Goal: Information Seeking & Learning: Learn about a topic

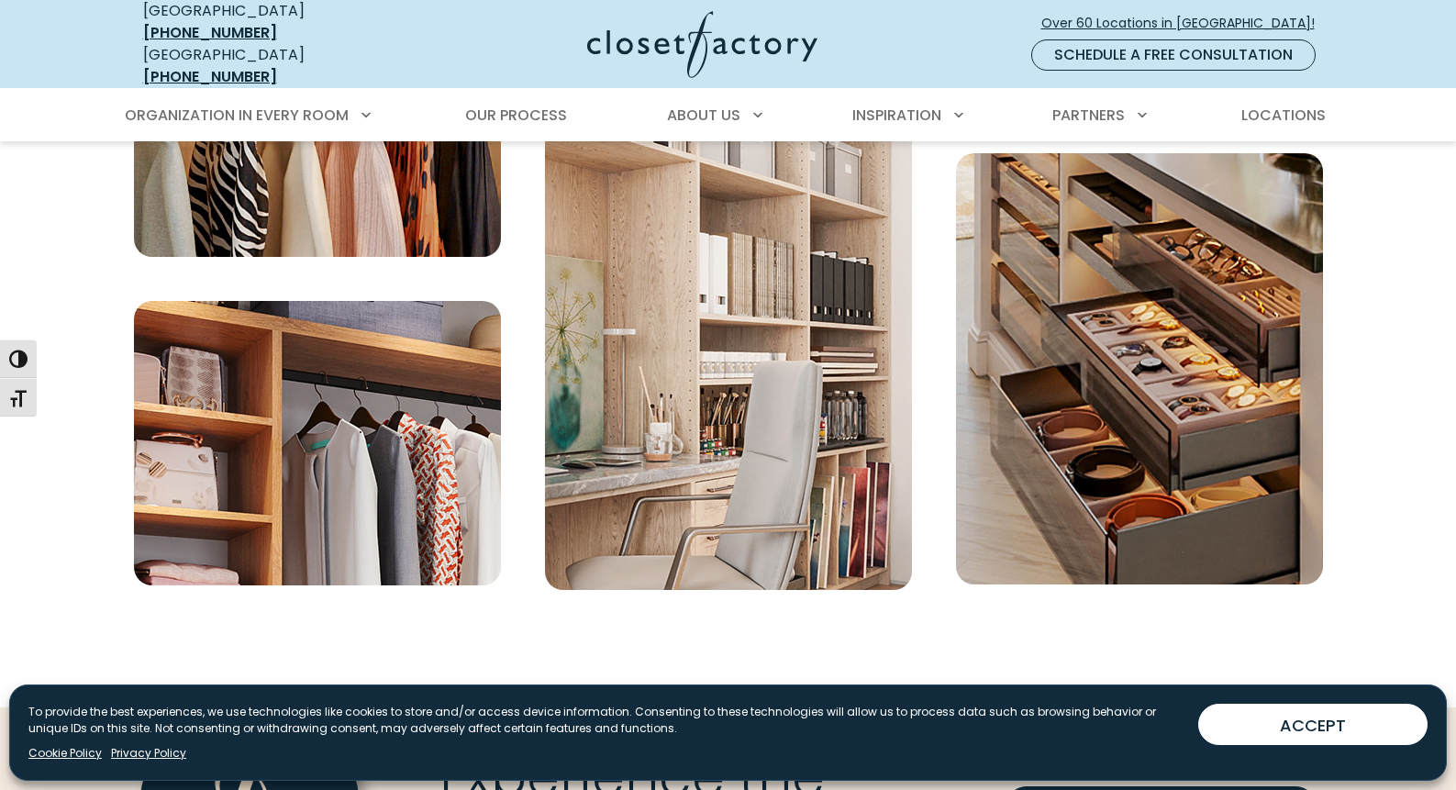
scroll to position [6506, 0]
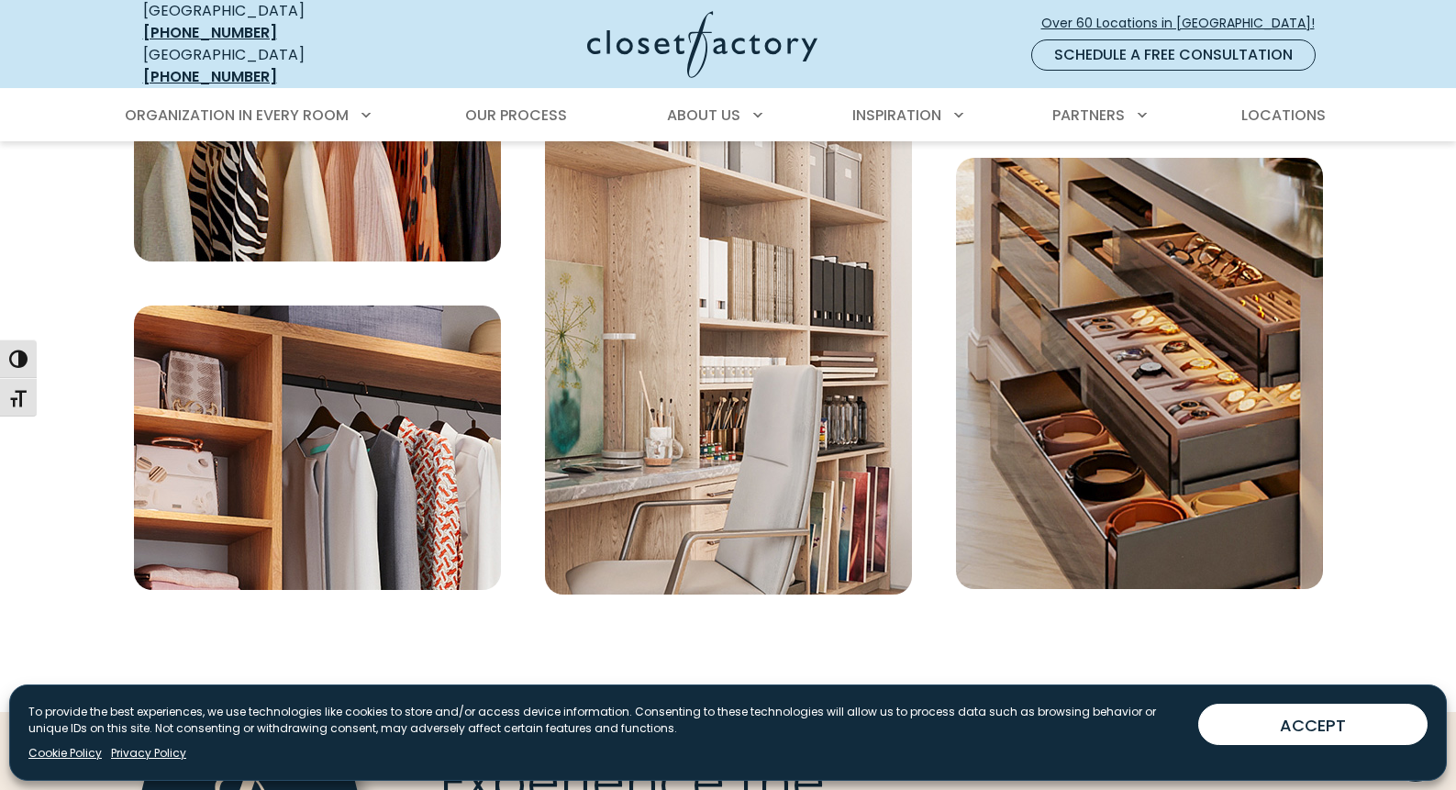
click at [1208, 405] on img "Large Image Collage" at bounding box center [1139, 373] width 367 height 431
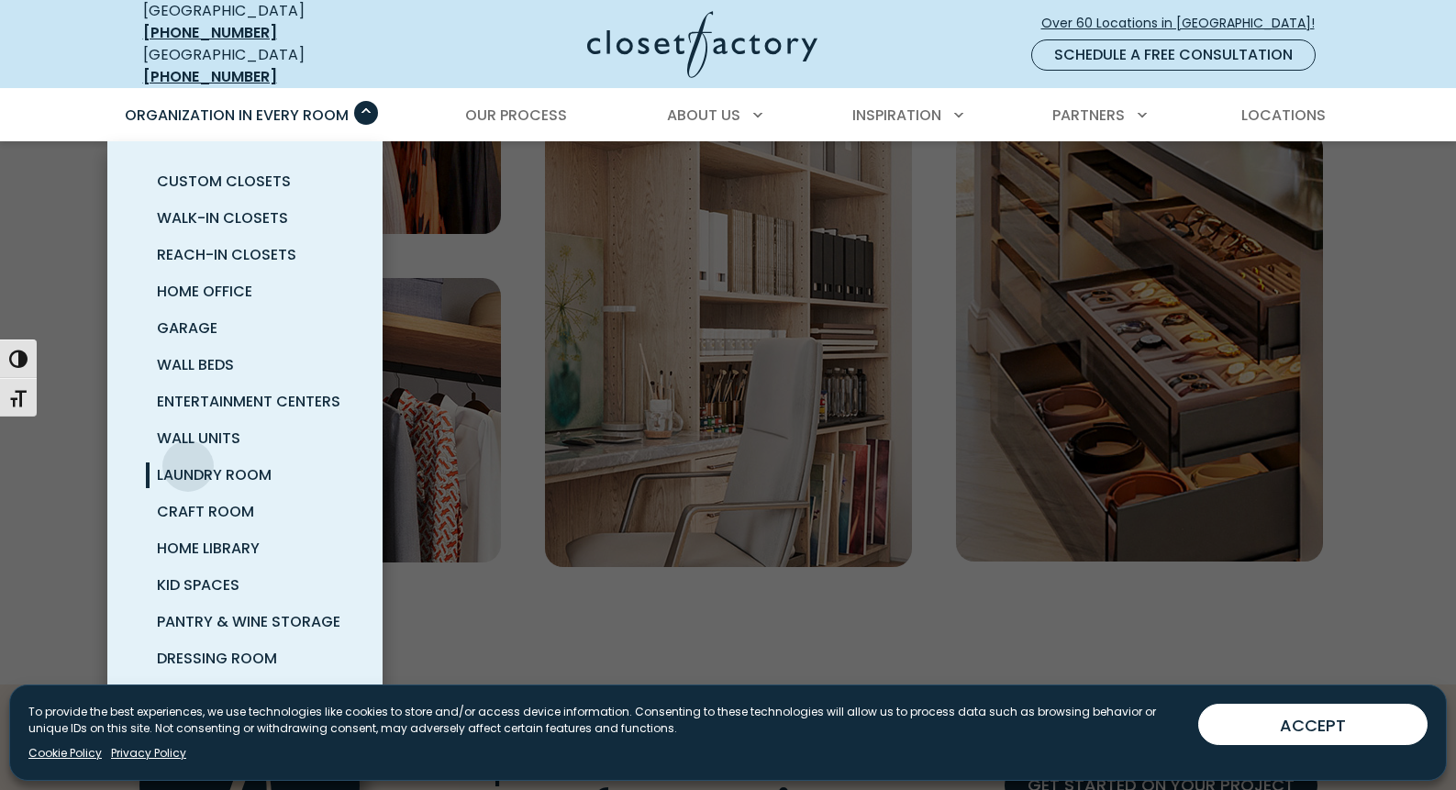
scroll to position [6582, 0]
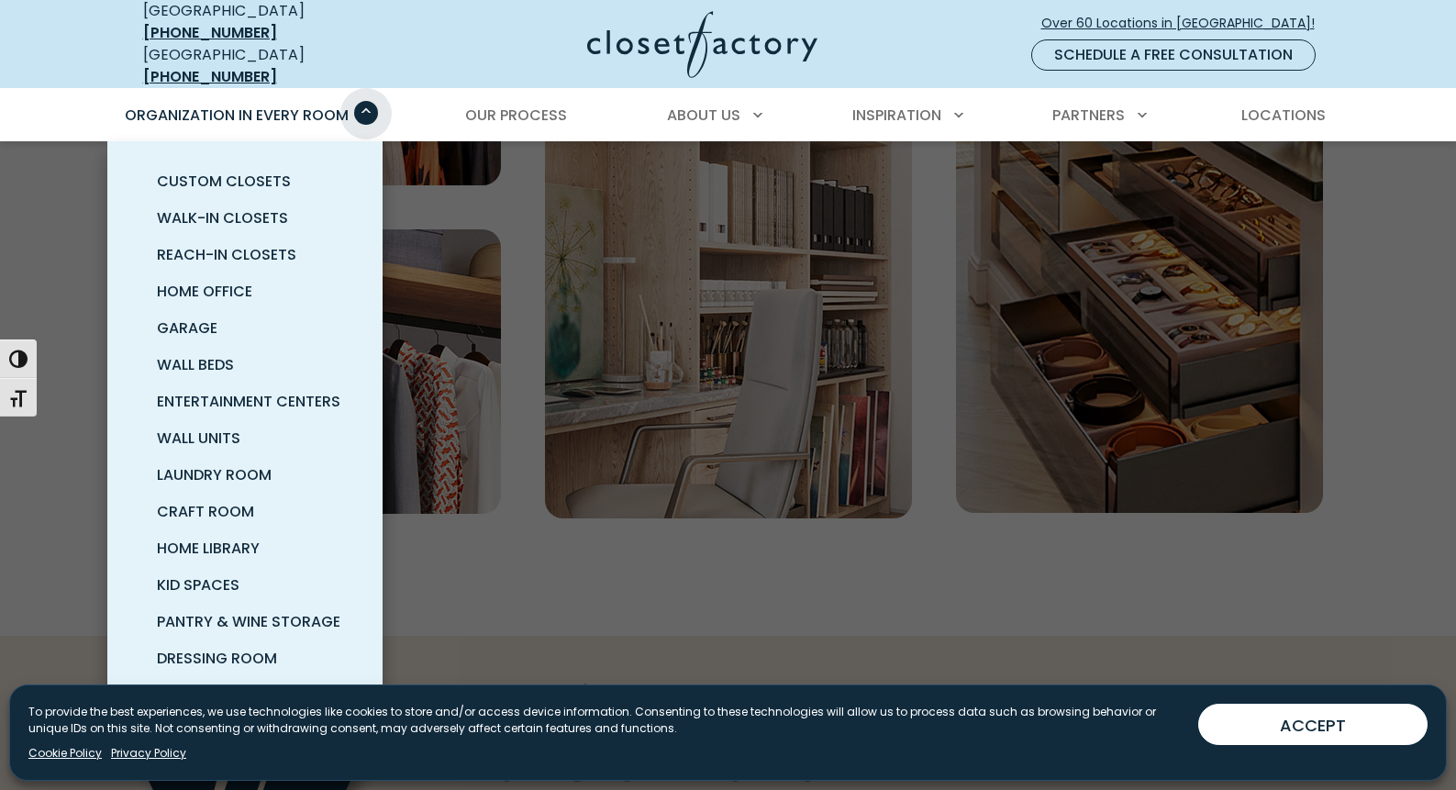
click at [366, 101] on span "Primary Menu" at bounding box center [366, 113] width 24 height 24
click at [367, 101] on span "Primary Menu" at bounding box center [366, 113] width 24 height 24
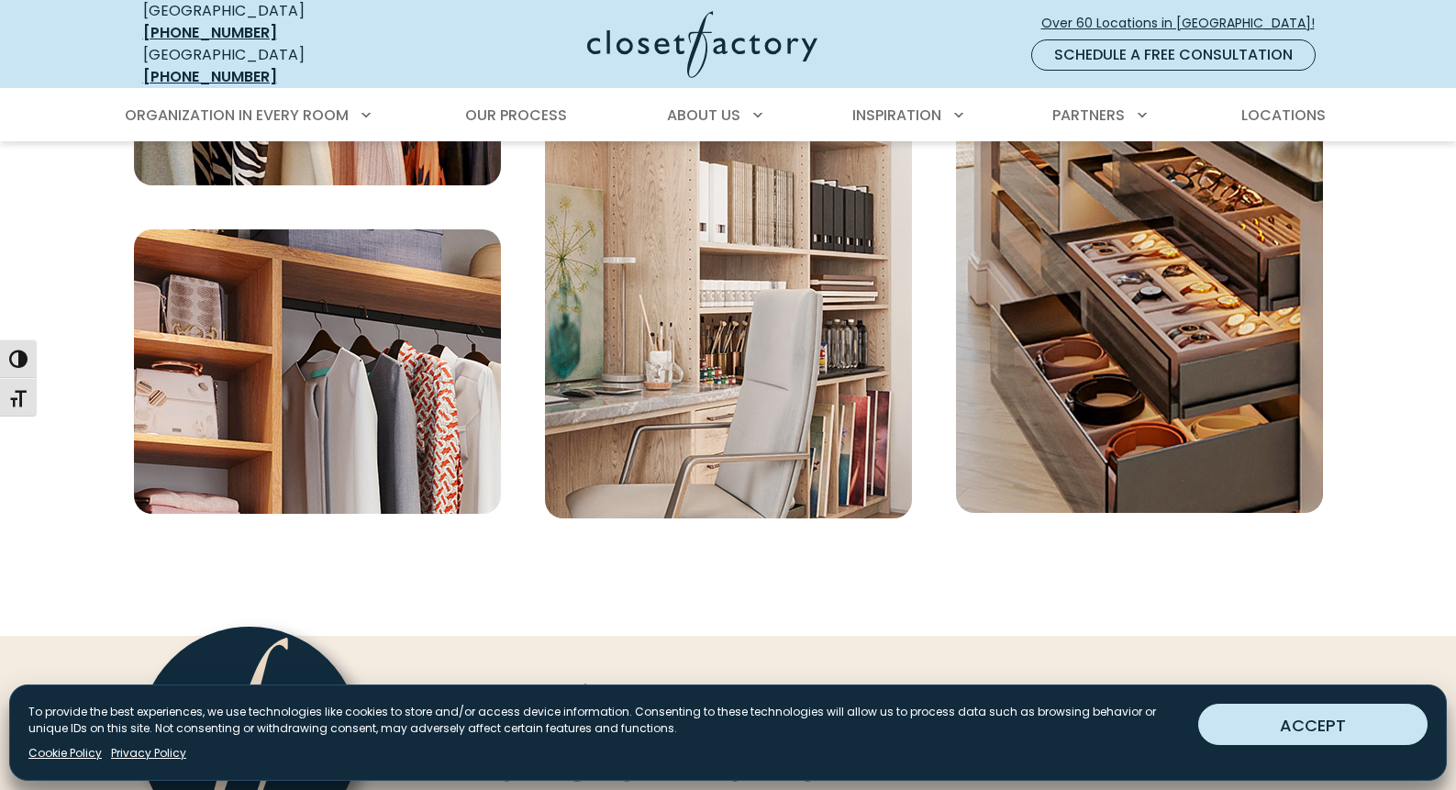
click at [1351, 716] on button "ACCEPT" at bounding box center [1312, 724] width 229 height 41
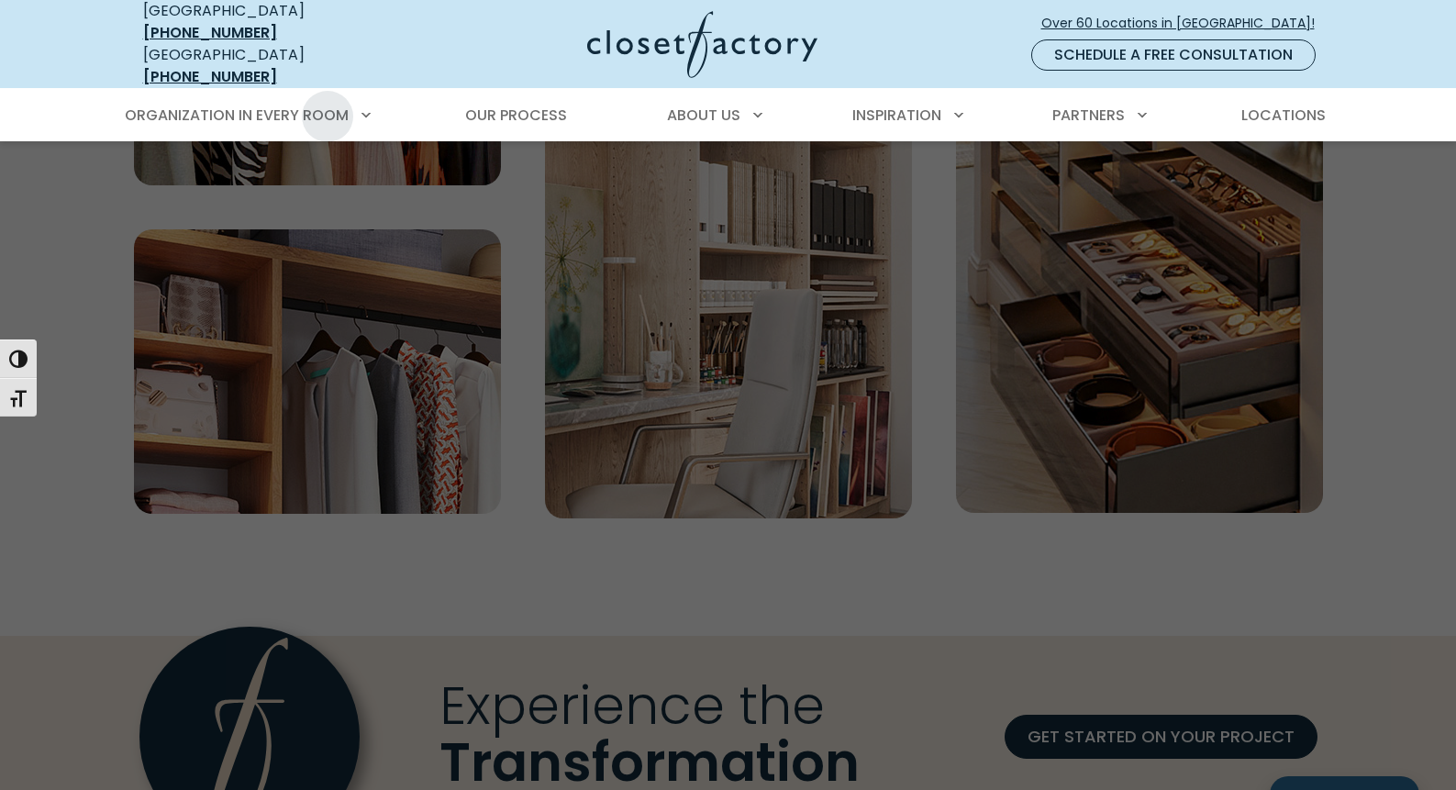
click at [1011, 606] on div at bounding box center [728, 536] width 1456 height 790
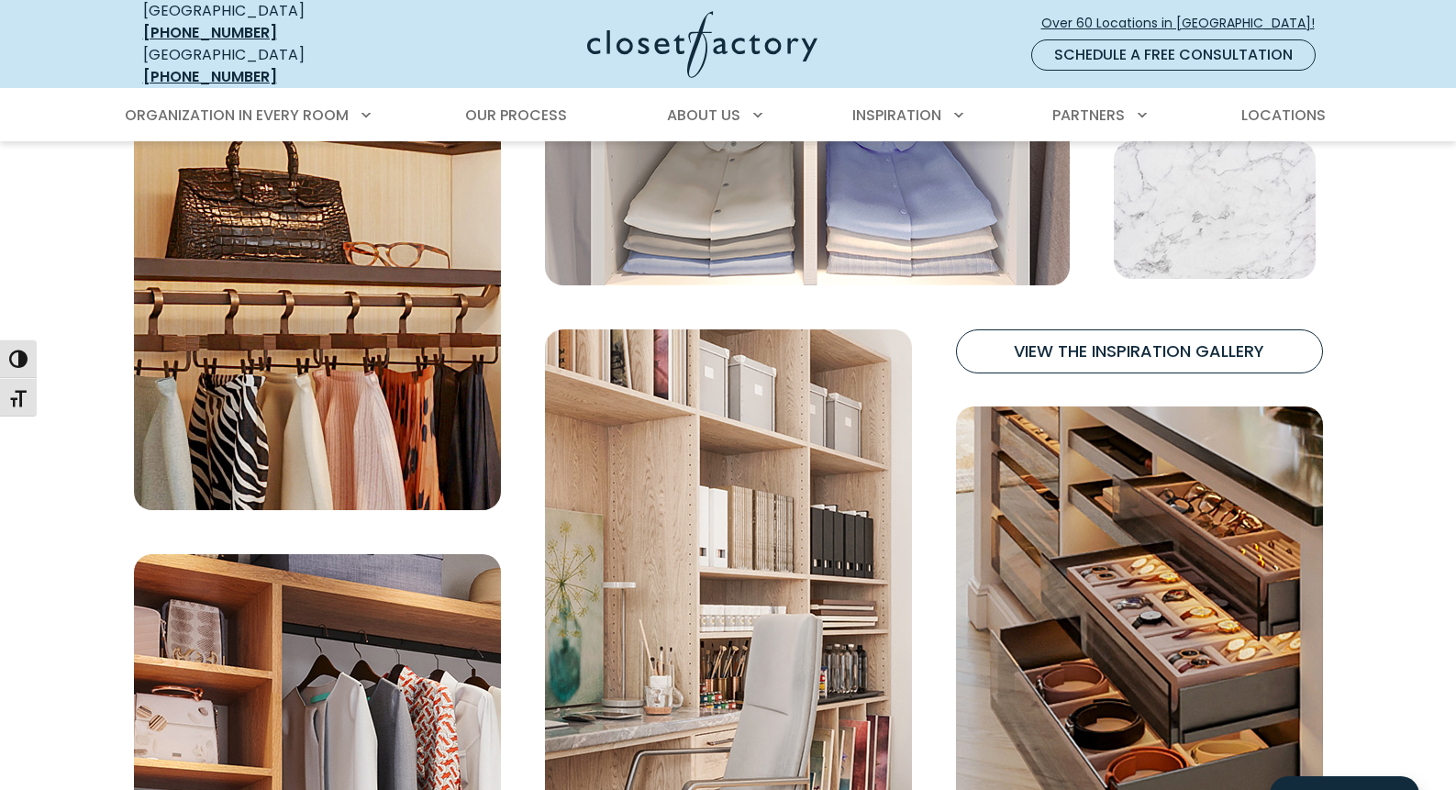
scroll to position [6265, 0]
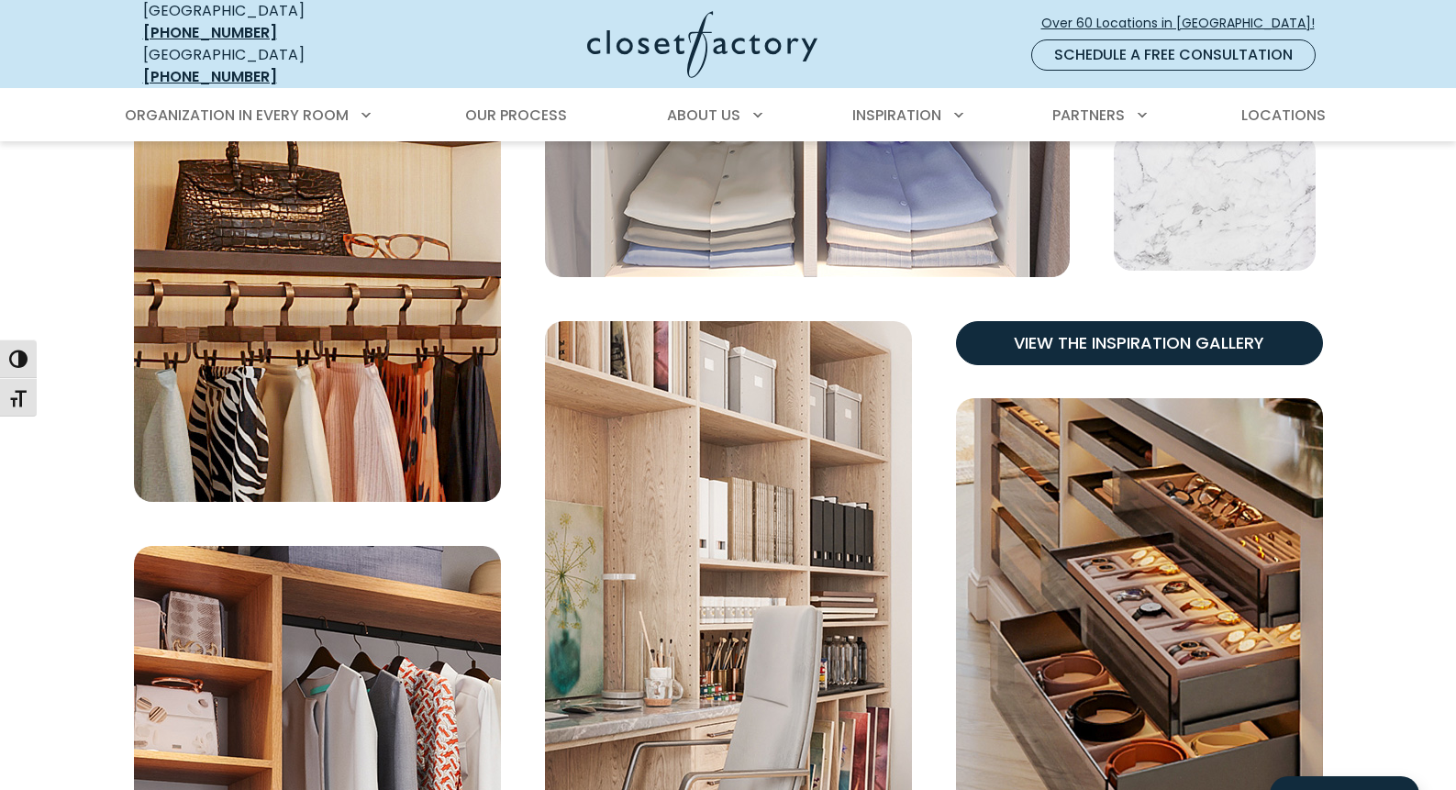
click at [1127, 323] on link "View the Inspiration Gallery" at bounding box center [1139, 343] width 367 height 44
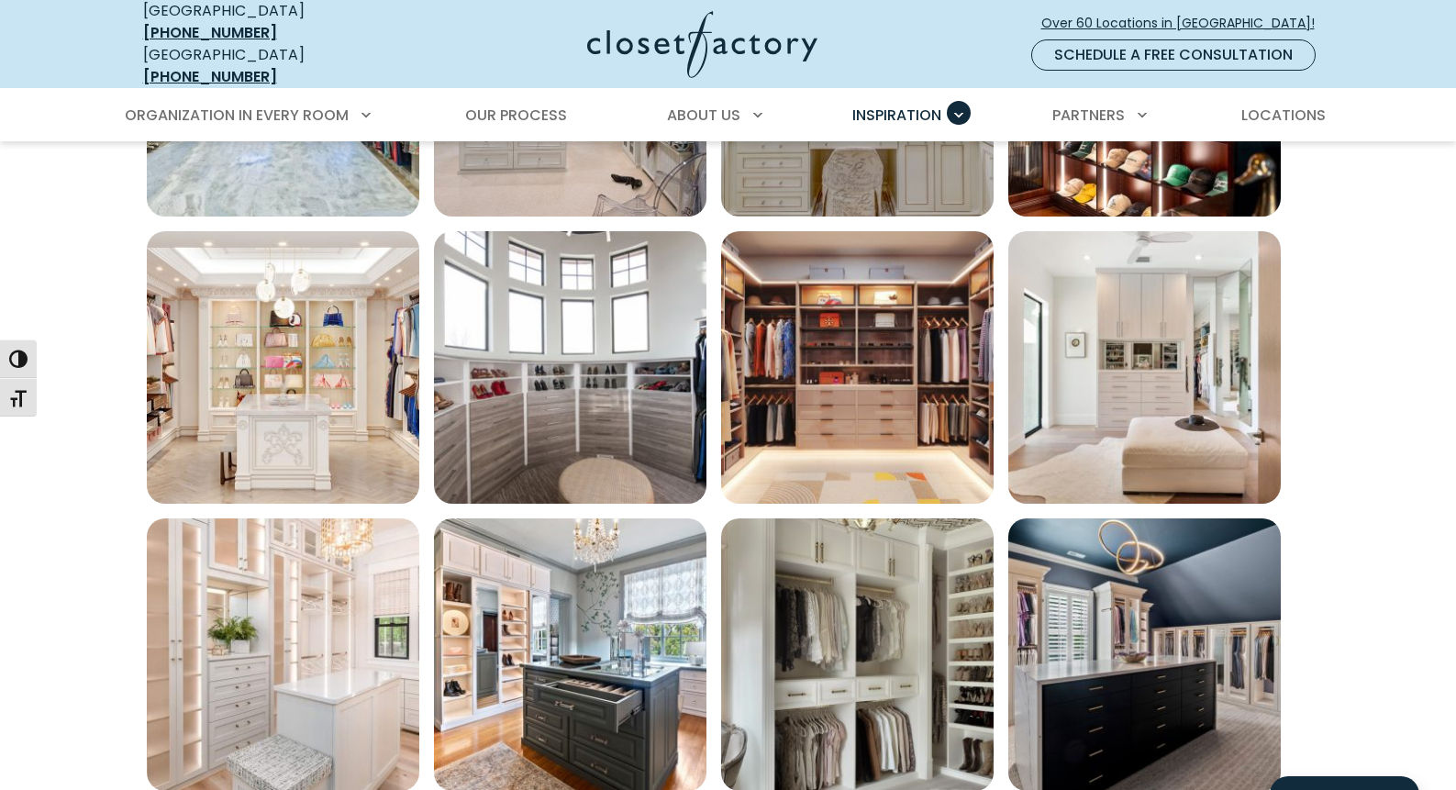
scroll to position [1255, 0]
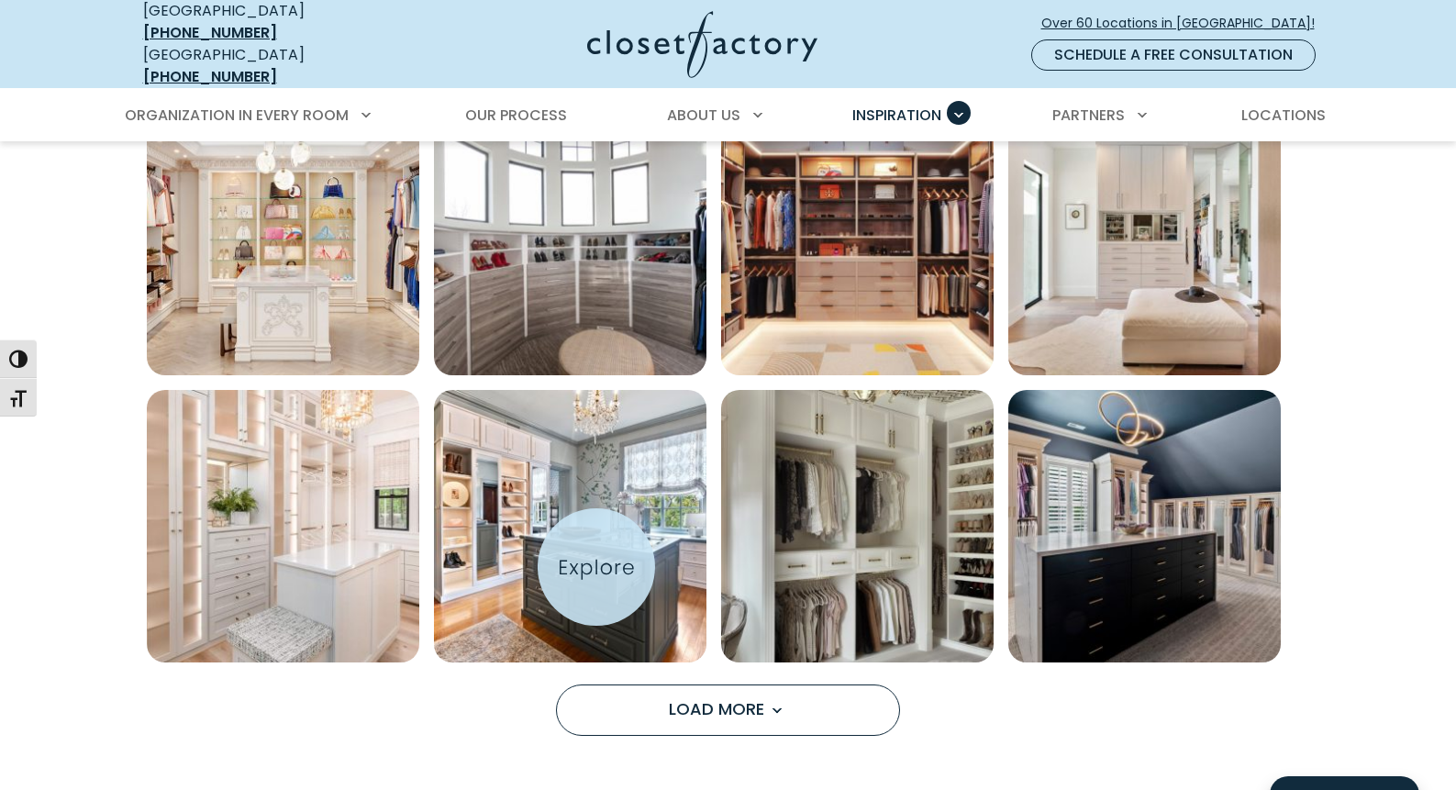
click at [597, 568] on img "Open inspiration gallery to preview enlarged image" at bounding box center [570, 526] width 272 height 272
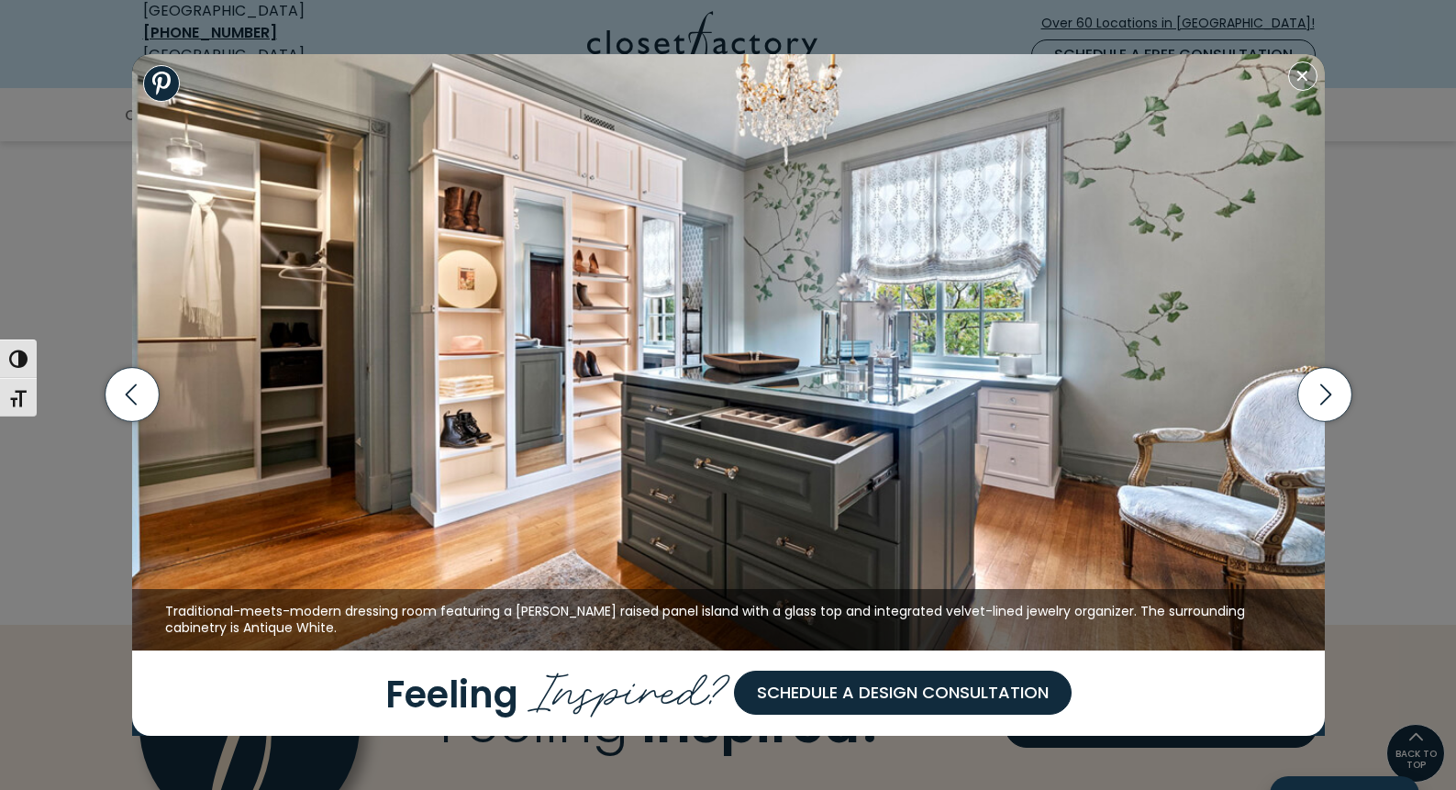
scroll to position [1434, 0]
click at [1303, 75] on button "Close modal" at bounding box center [1302, 75] width 29 height 29
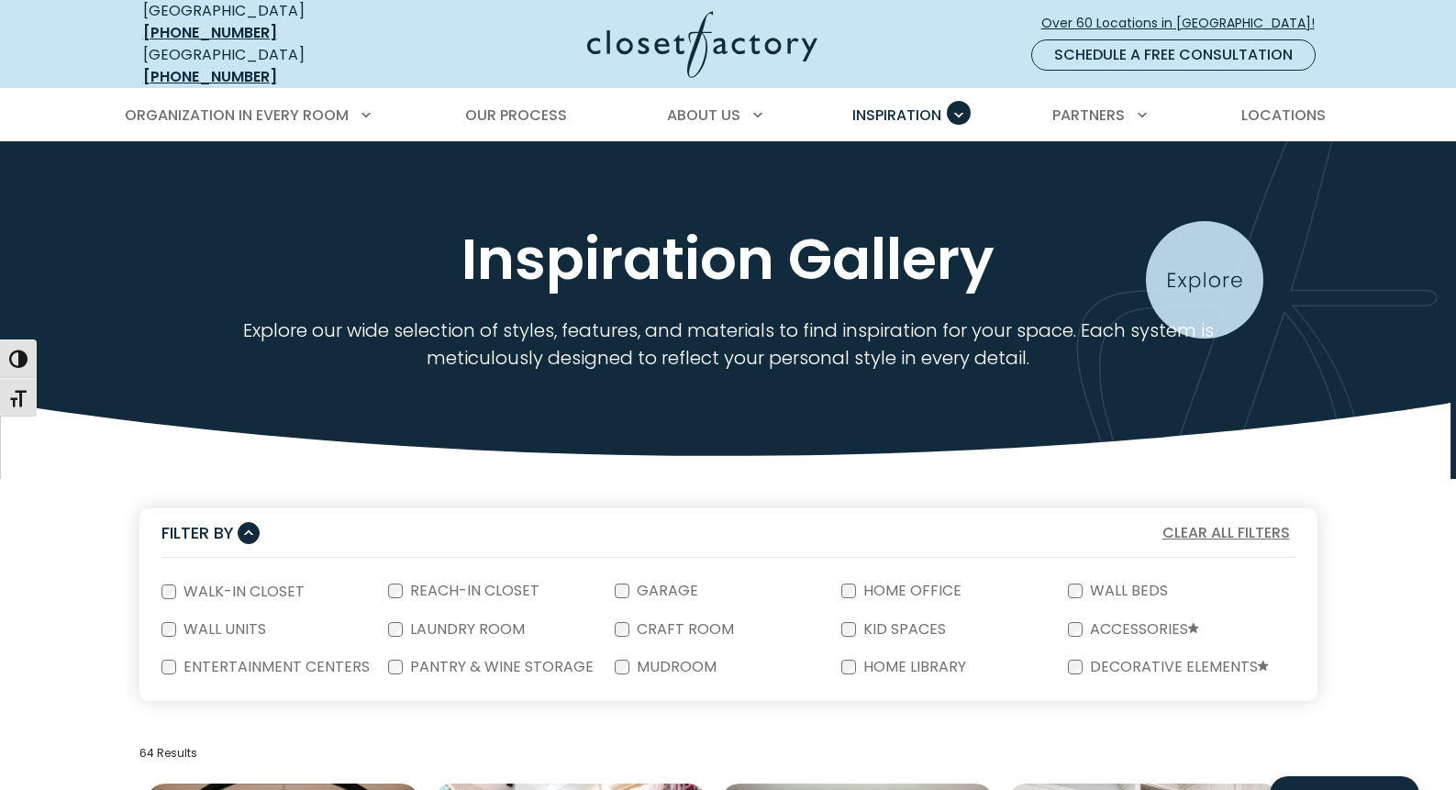
scroll to position [0, 0]
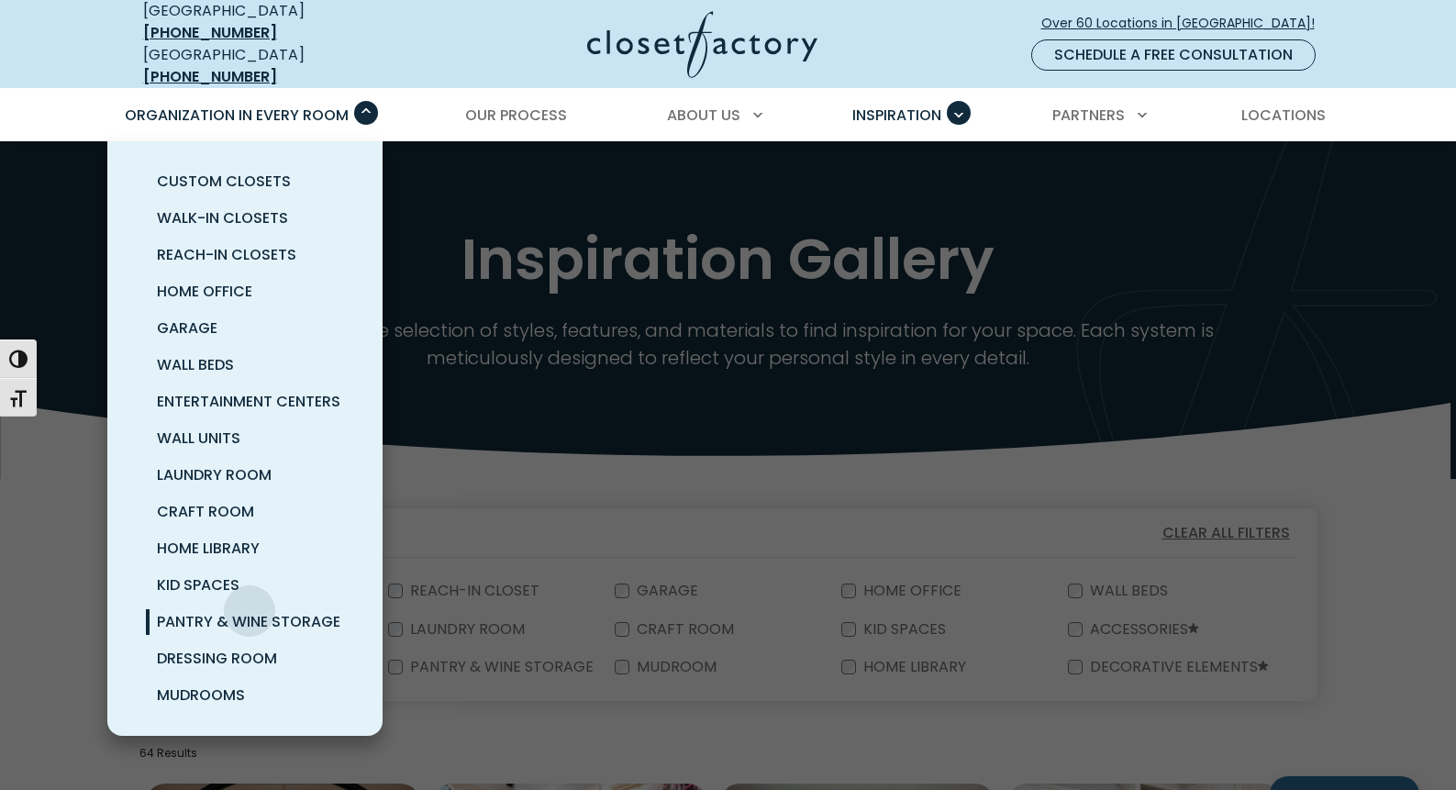
click at [250, 611] on span "Pantry & Wine Storage" at bounding box center [248, 621] width 183 height 21
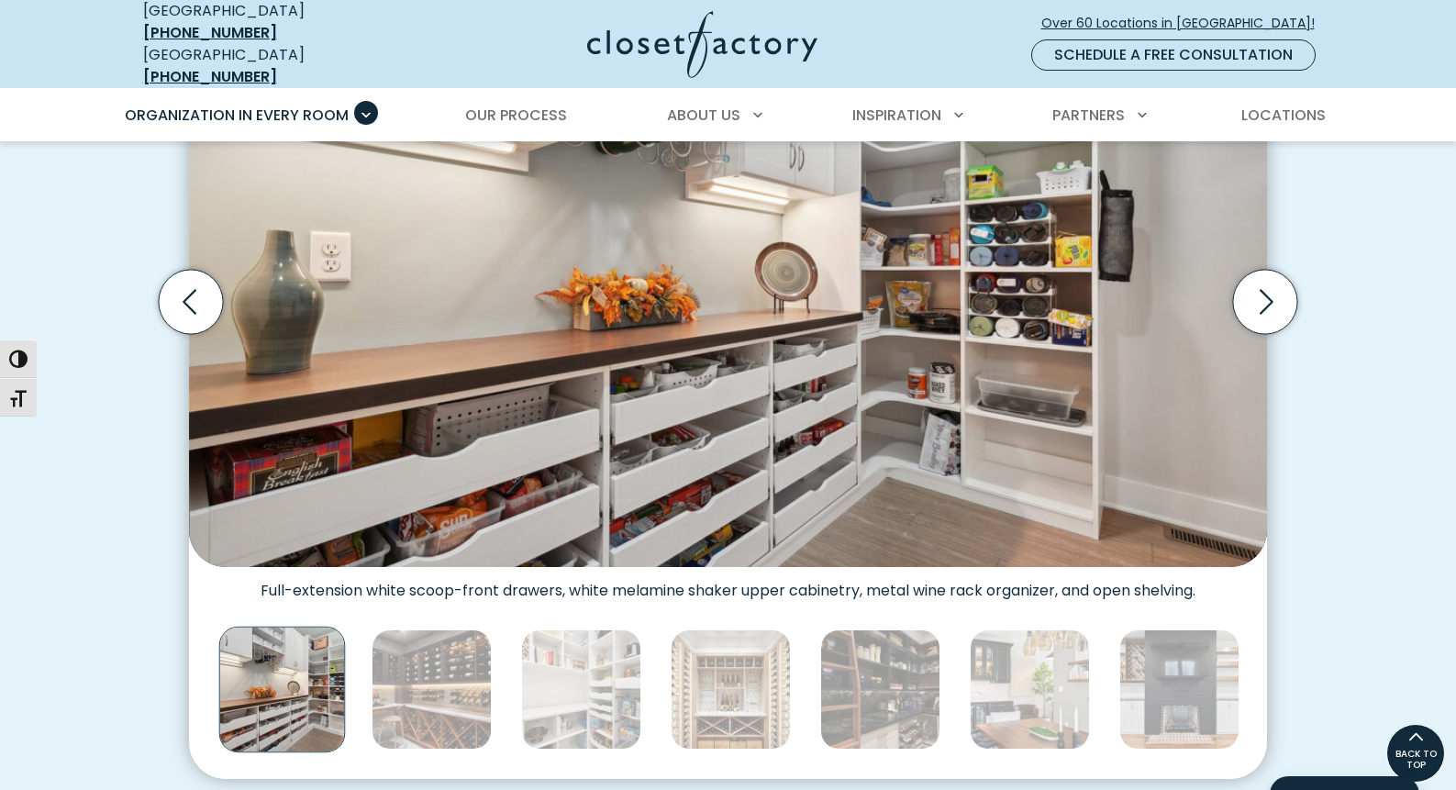
scroll to position [665, 0]
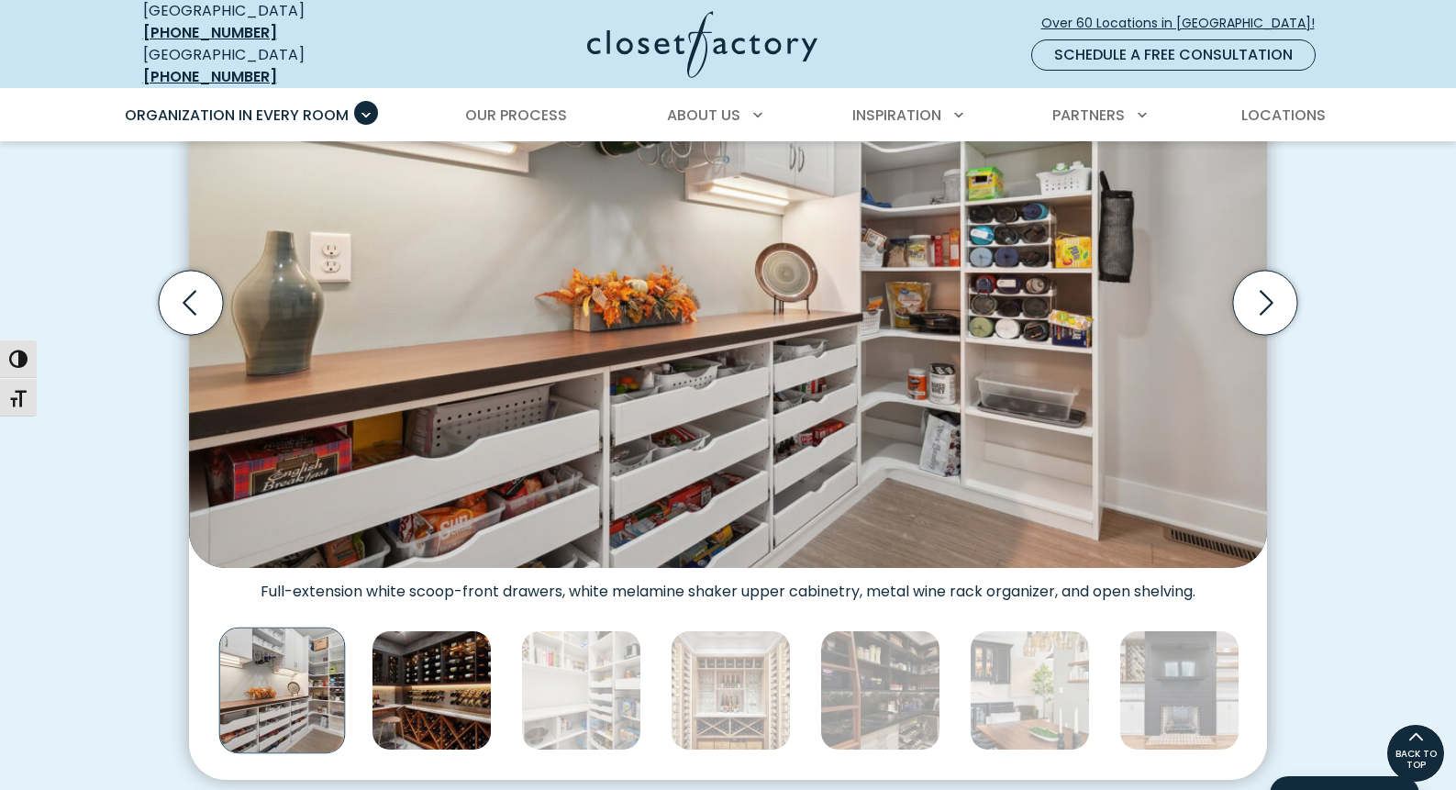
click at [402, 667] on img "Thumbnail Gallery" at bounding box center [432, 690] width 120 height 120
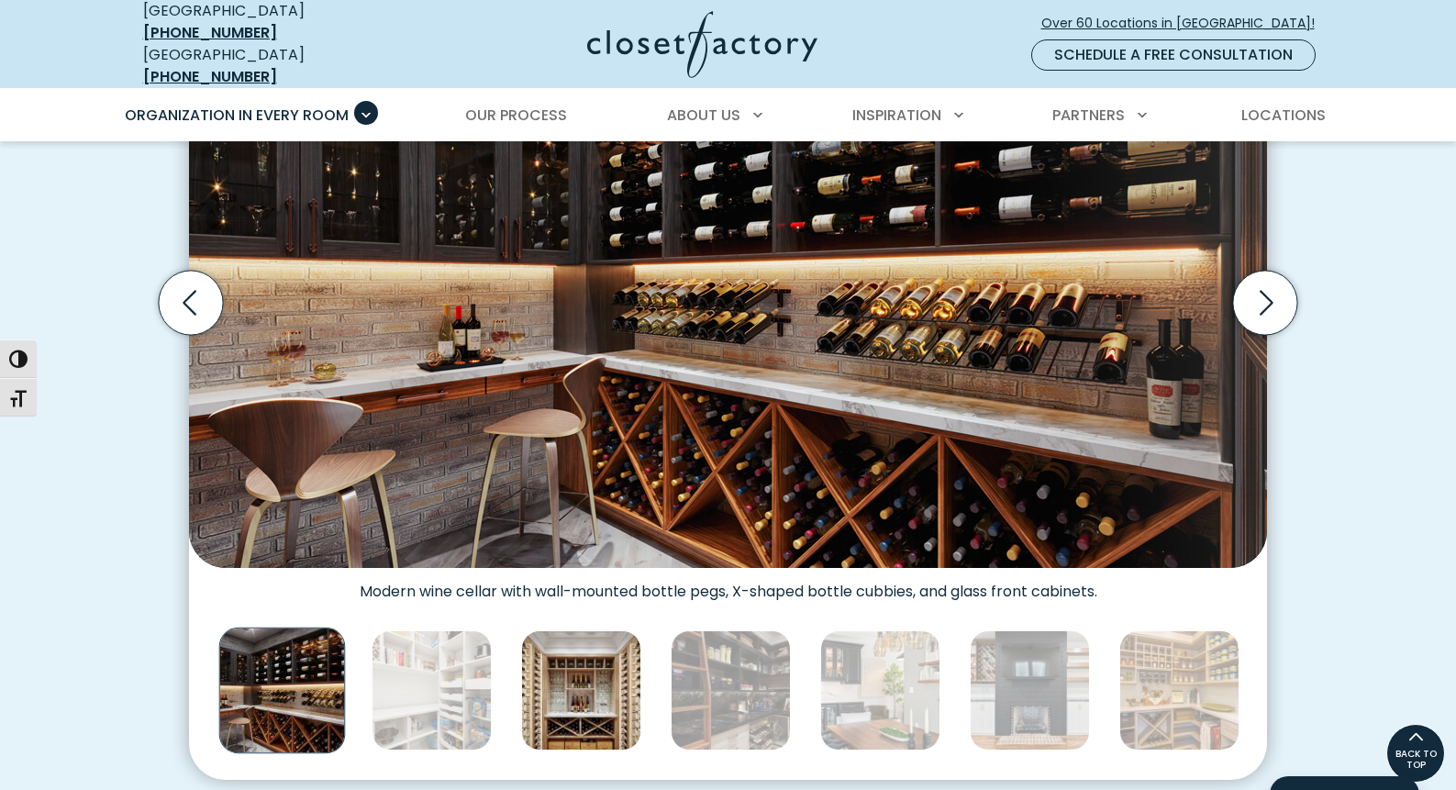
click at [594, 656] on img "Thumbnail Gallery" at bounding box center [581, 690] width 120 height 120
click at [592, 657] on img "Thumbnail Gallery" at bounding box center [581, 690] width 120 height 120
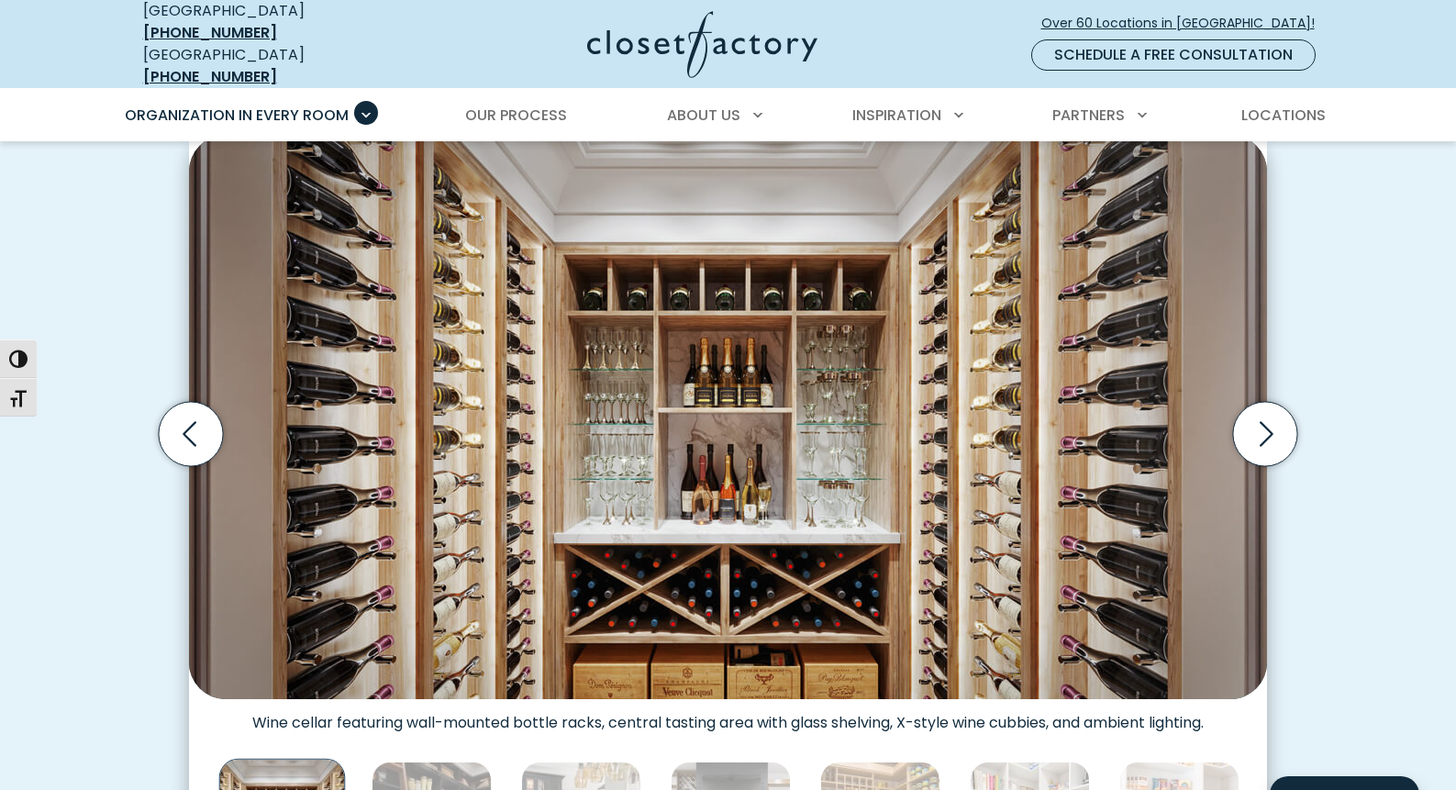
scroll to position [542, 0]
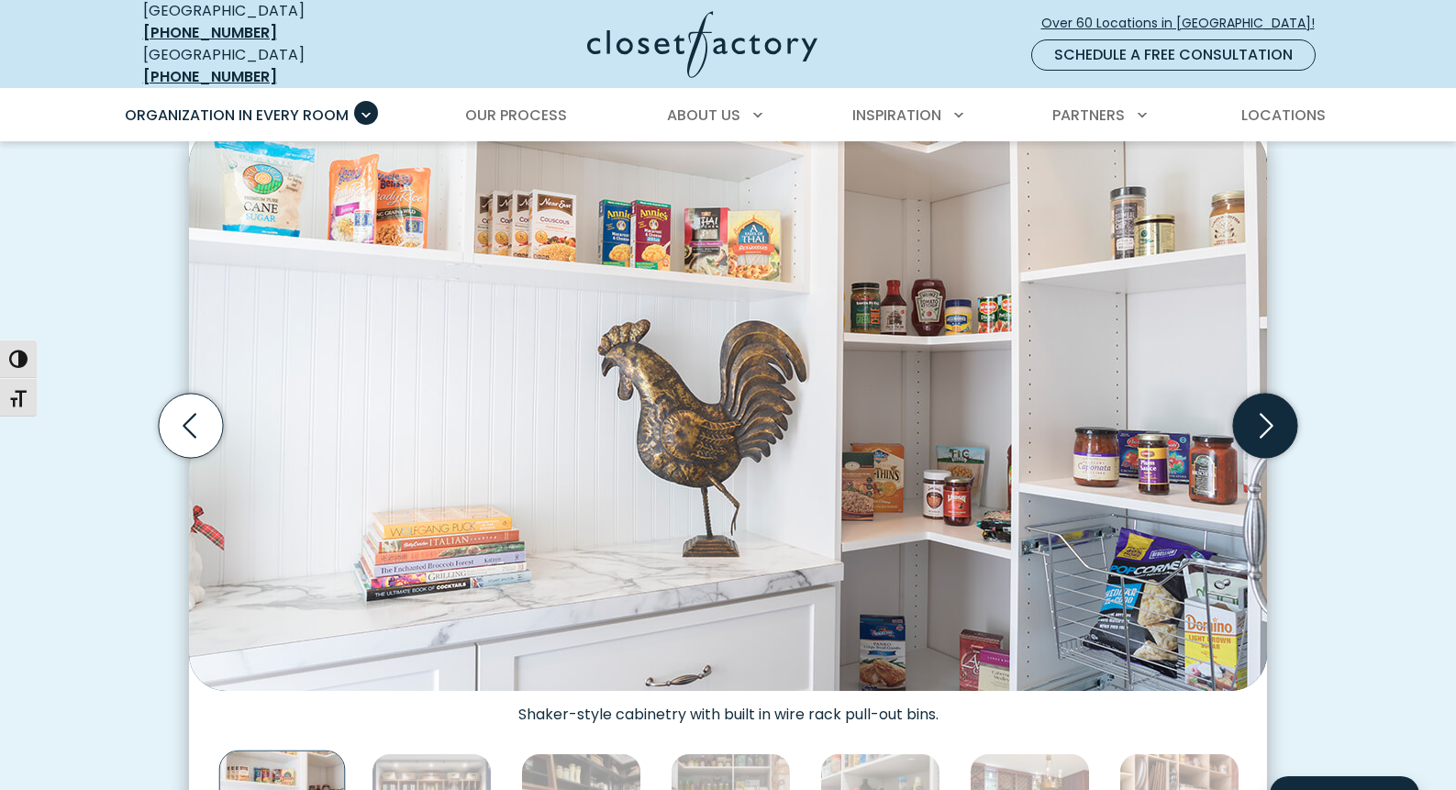
click at [1252, 420] on icon "Next slide" at bounding box center [1265, 426] width 64 height 64
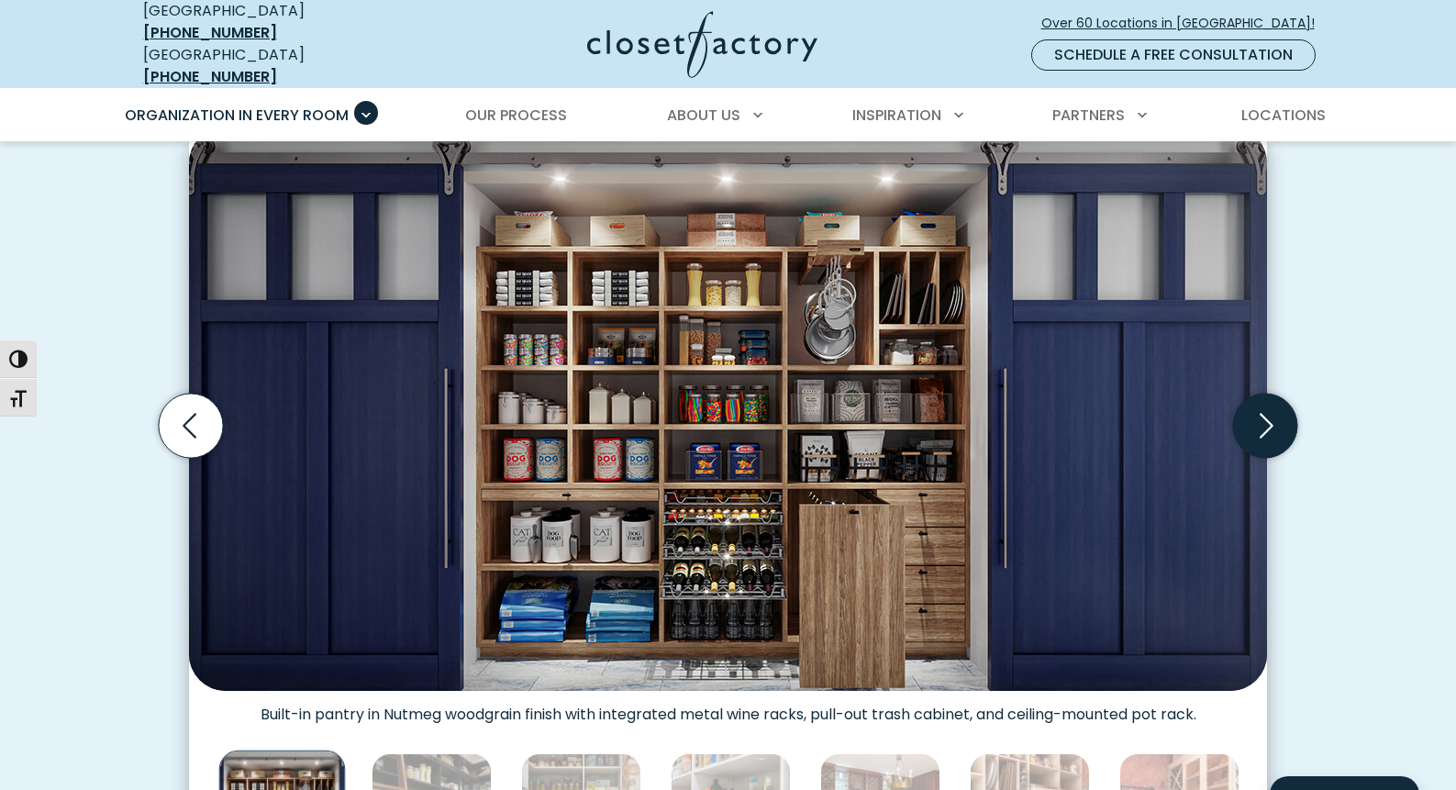
click at [1256, 421] on icon "Next slide" at bounding box center [1265, 426] width 64 height 64
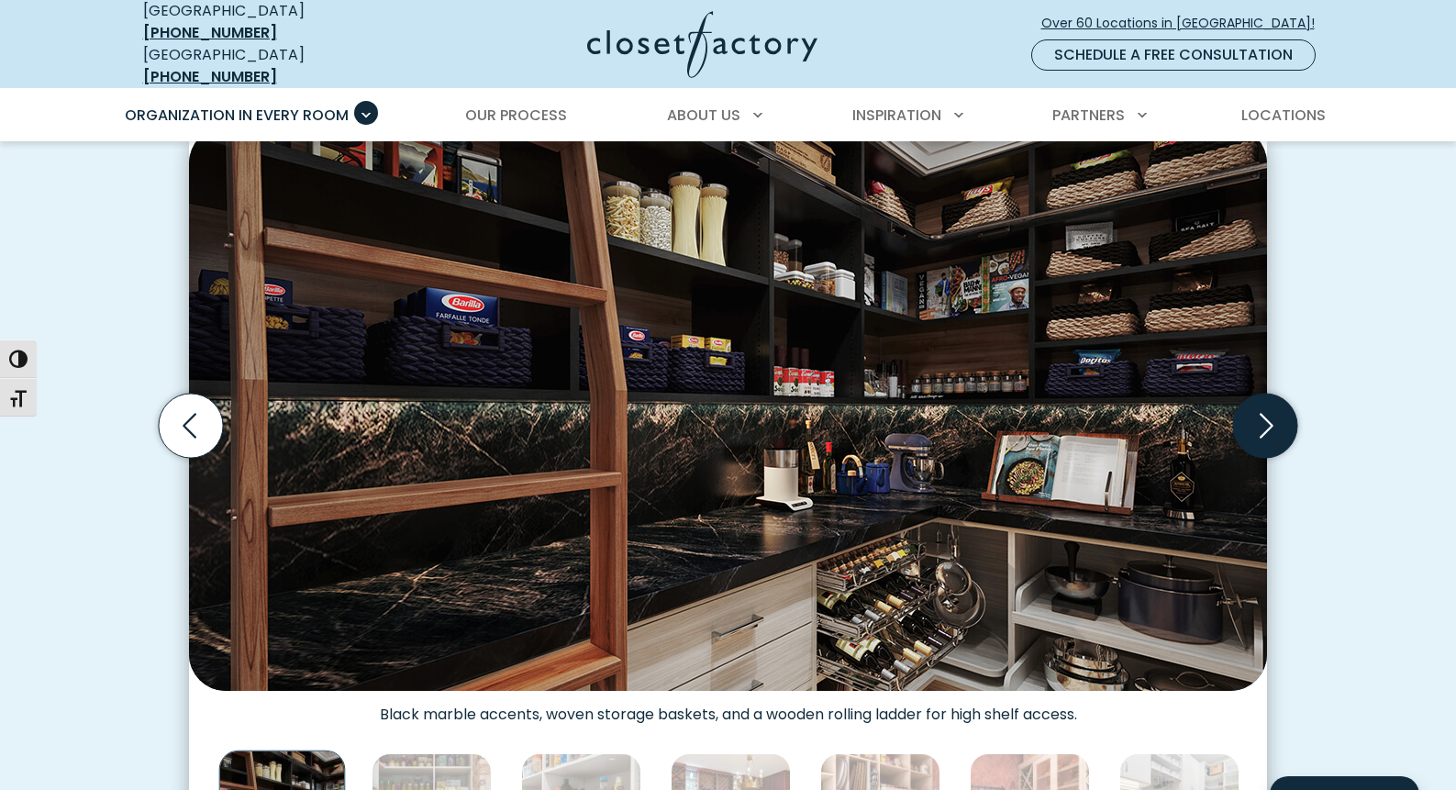
drag, startPoint x: 1257, startPoint y: 421, endPoint x: 1245, endPoint y: 407, distance: 18.2
click at [1254, 418] on icon "Next slide" at bounding box center [1265, 426] width 64 height 64
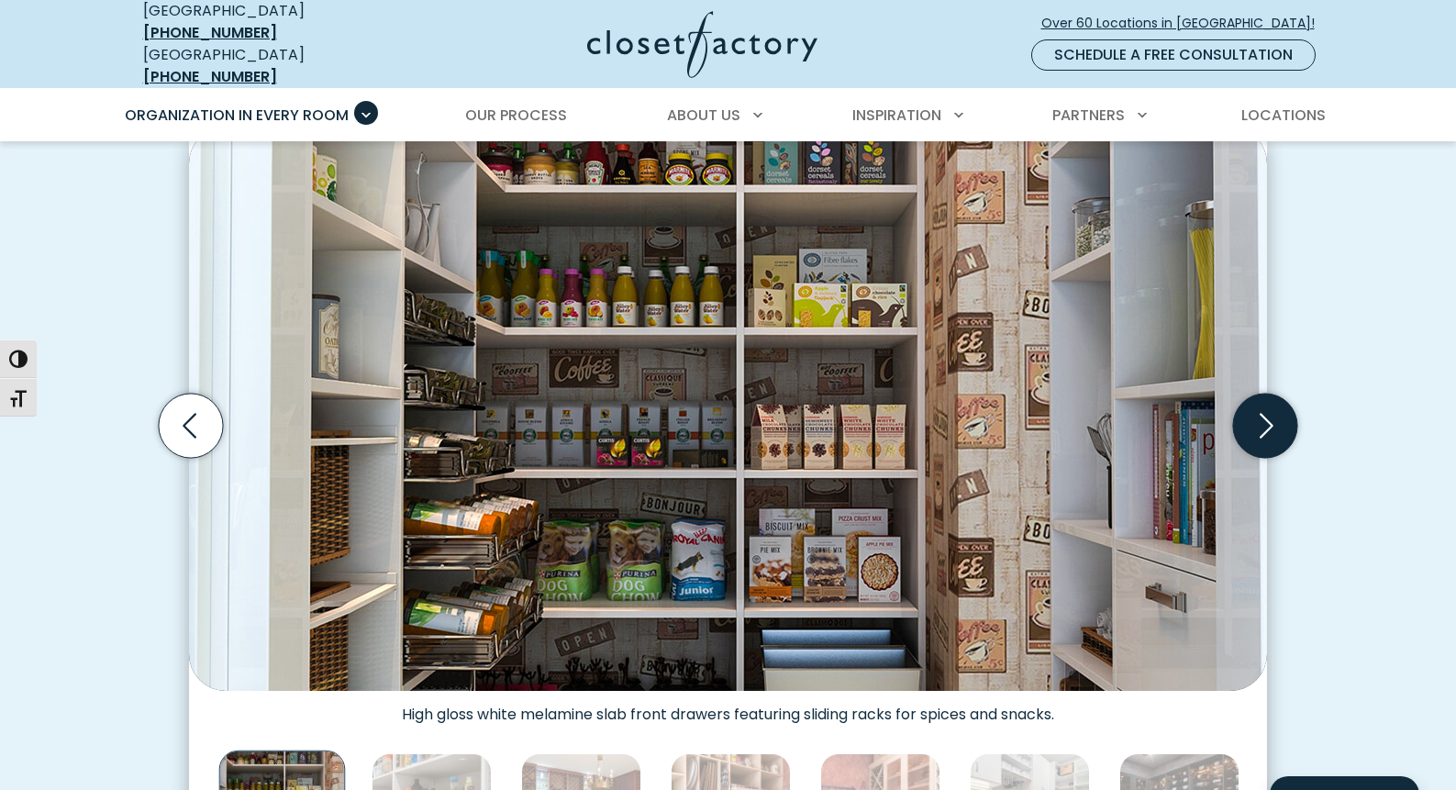
click at [1252, 409] on icon "Next slide" at bounding box center [1265, 426] width 64 height 64
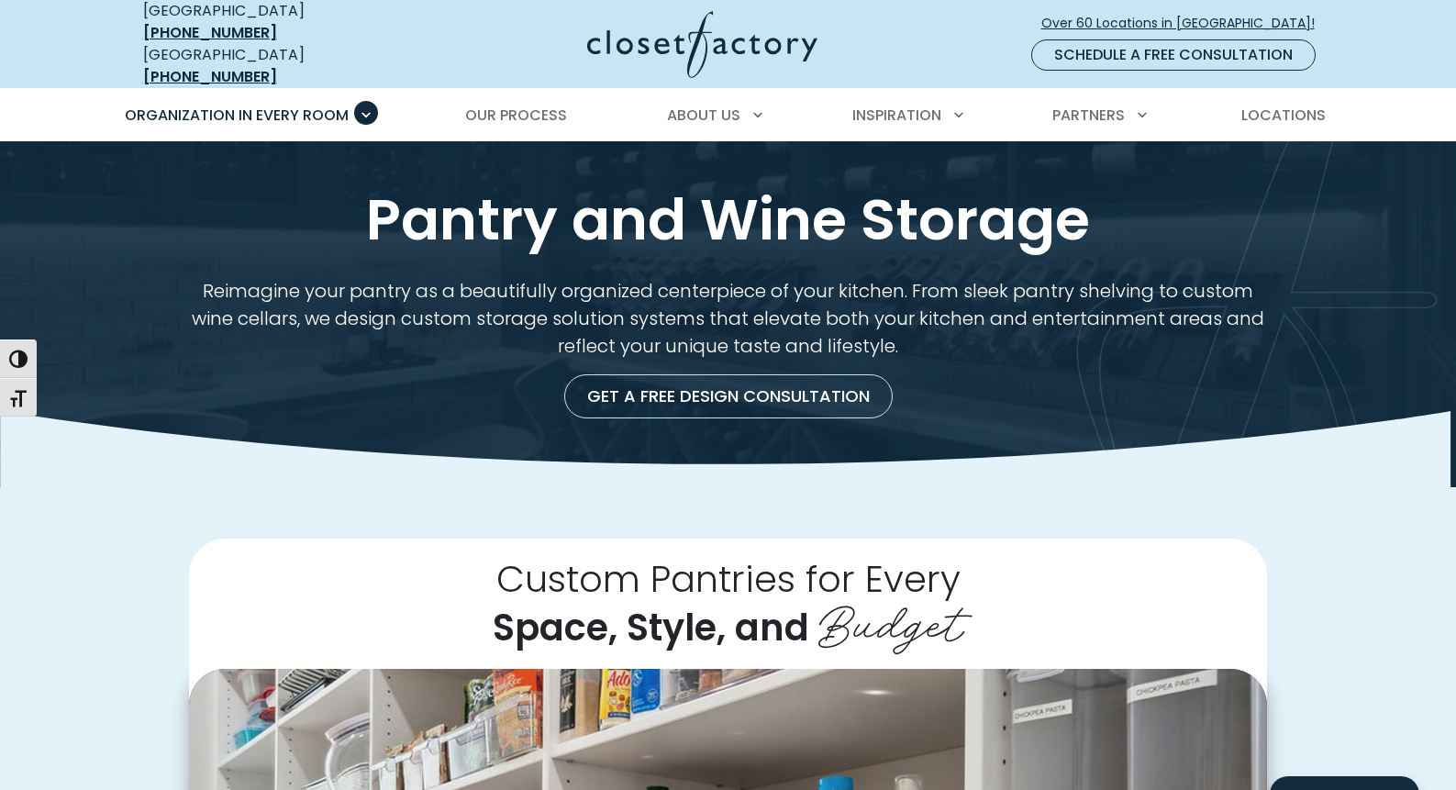
scroll to position [0, 0]
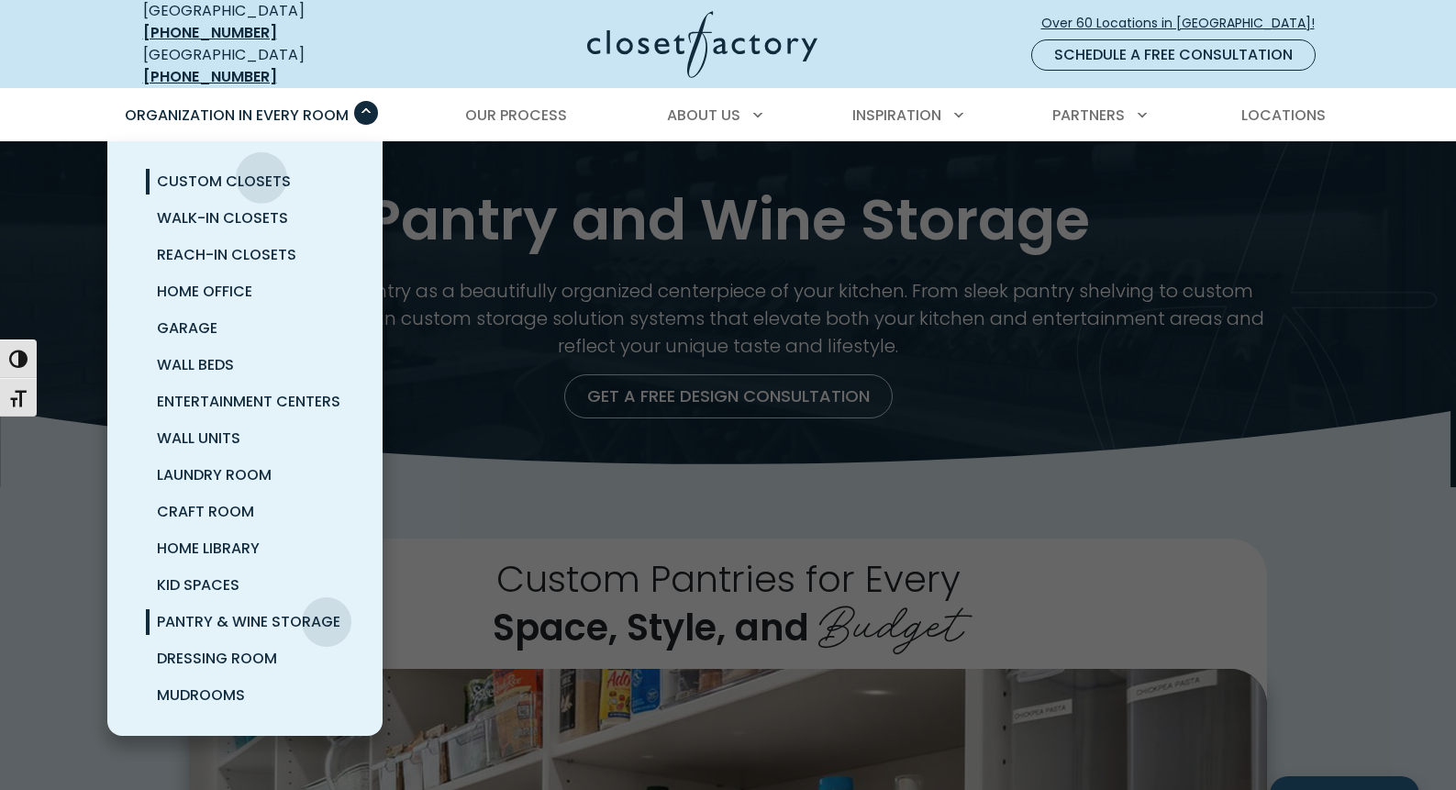
click at [261, 171] on span "Custom Closets" at bounding box center [224, 181] width 134 height 21
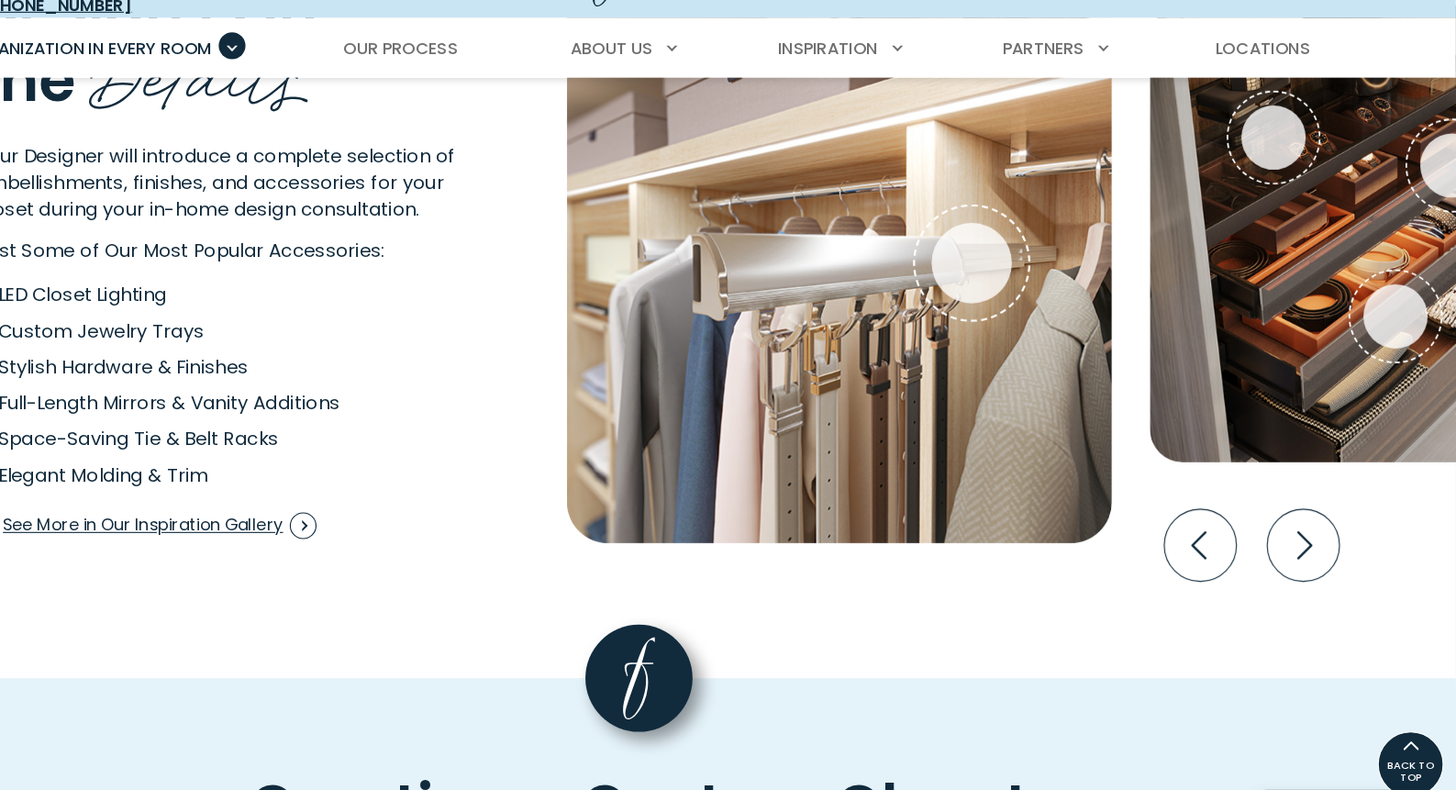
scroll to position [3466, 0]
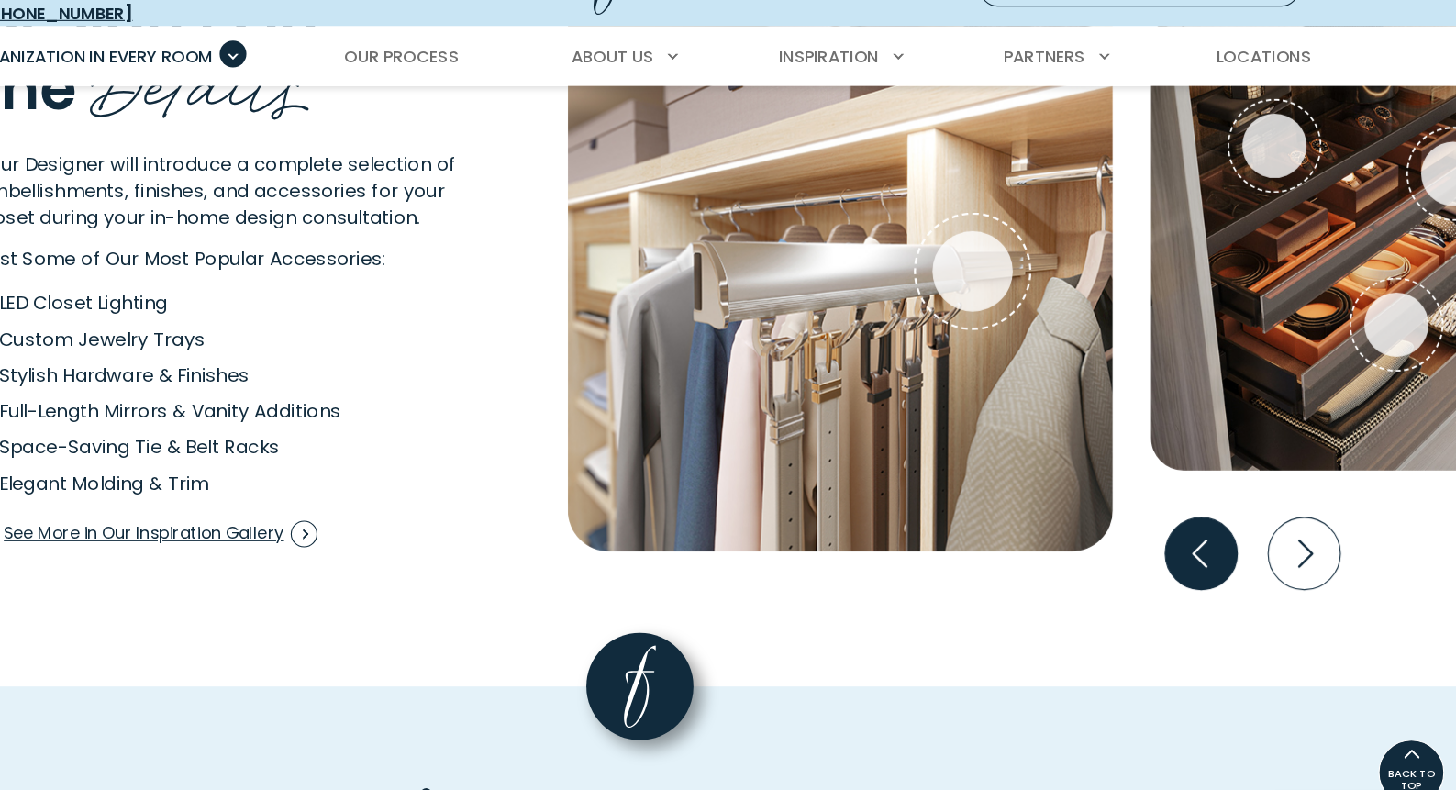
click at [1195, 526] on icon "Previous slide" at bounding box center [1227, 558] width 64 height 64
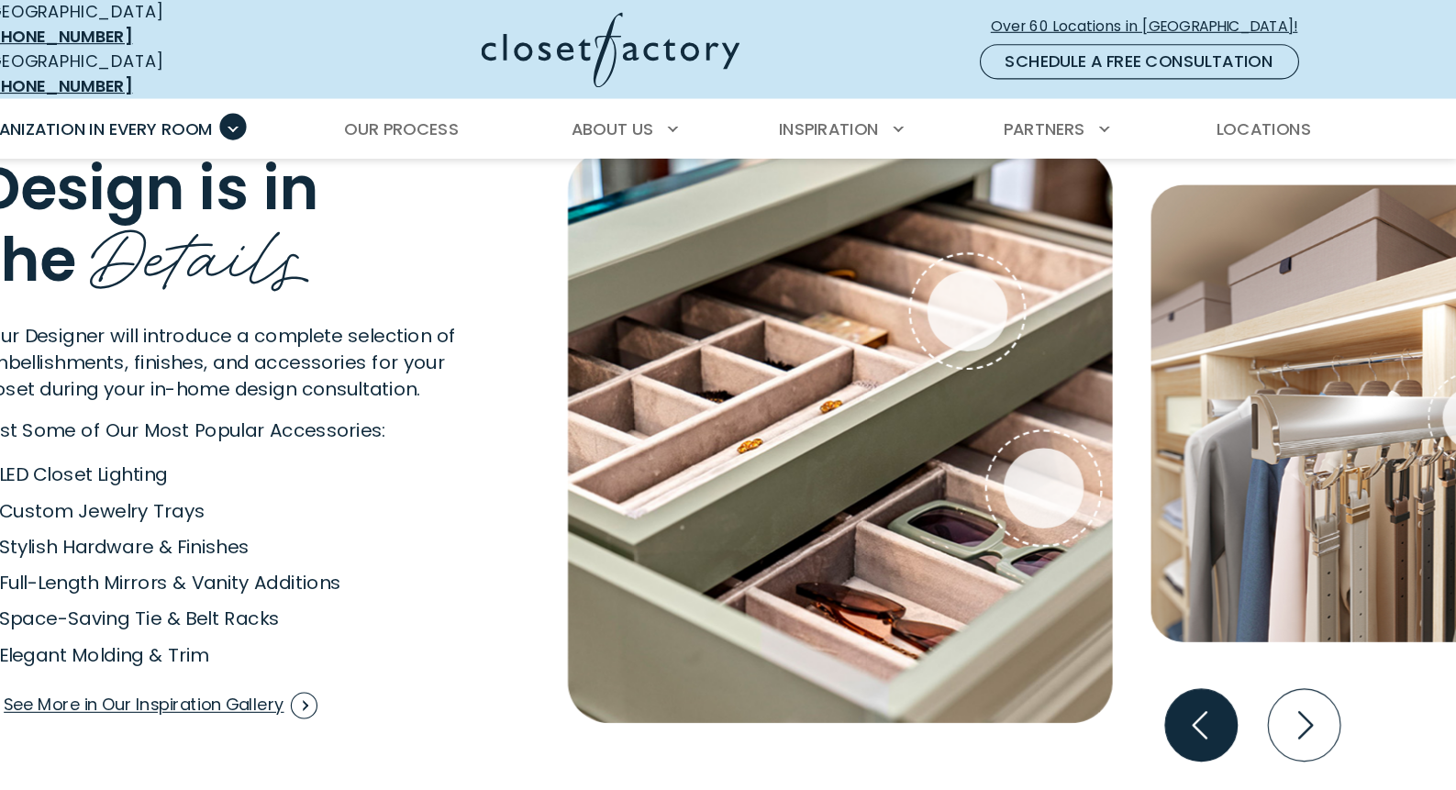
scroll to position [3372, 0]
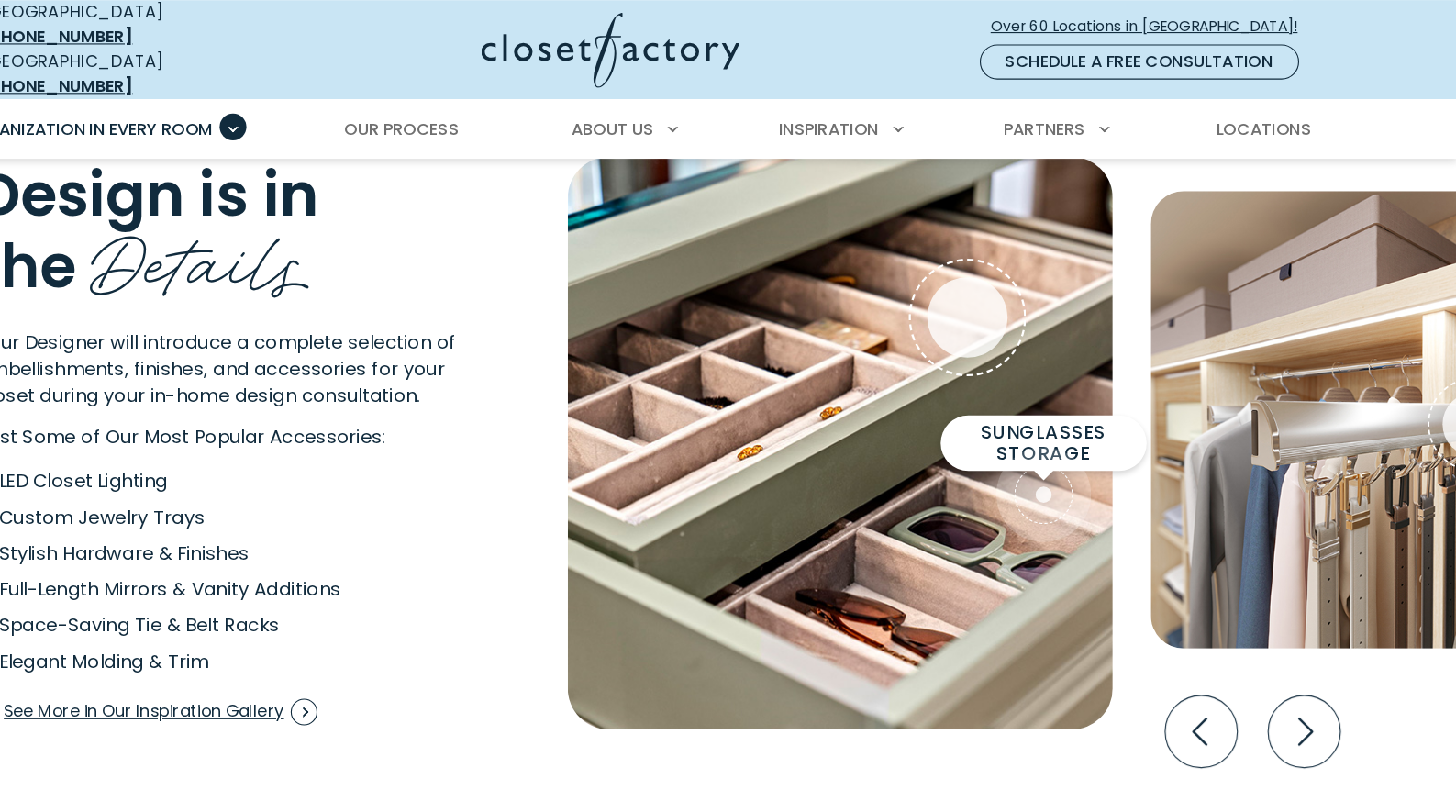
click at [1052, 427] on div "Sunglasses Storage" at bounding box center [1088, 441] width 72 height 72
click at [1052, 424] on div "Sunglasses Storage" at bounding box center [1088, 441] width 72 height 72
click at [1011, 376] on span "Sunglasses Storage" at bounding box center [1088, 394] width 154 height 37
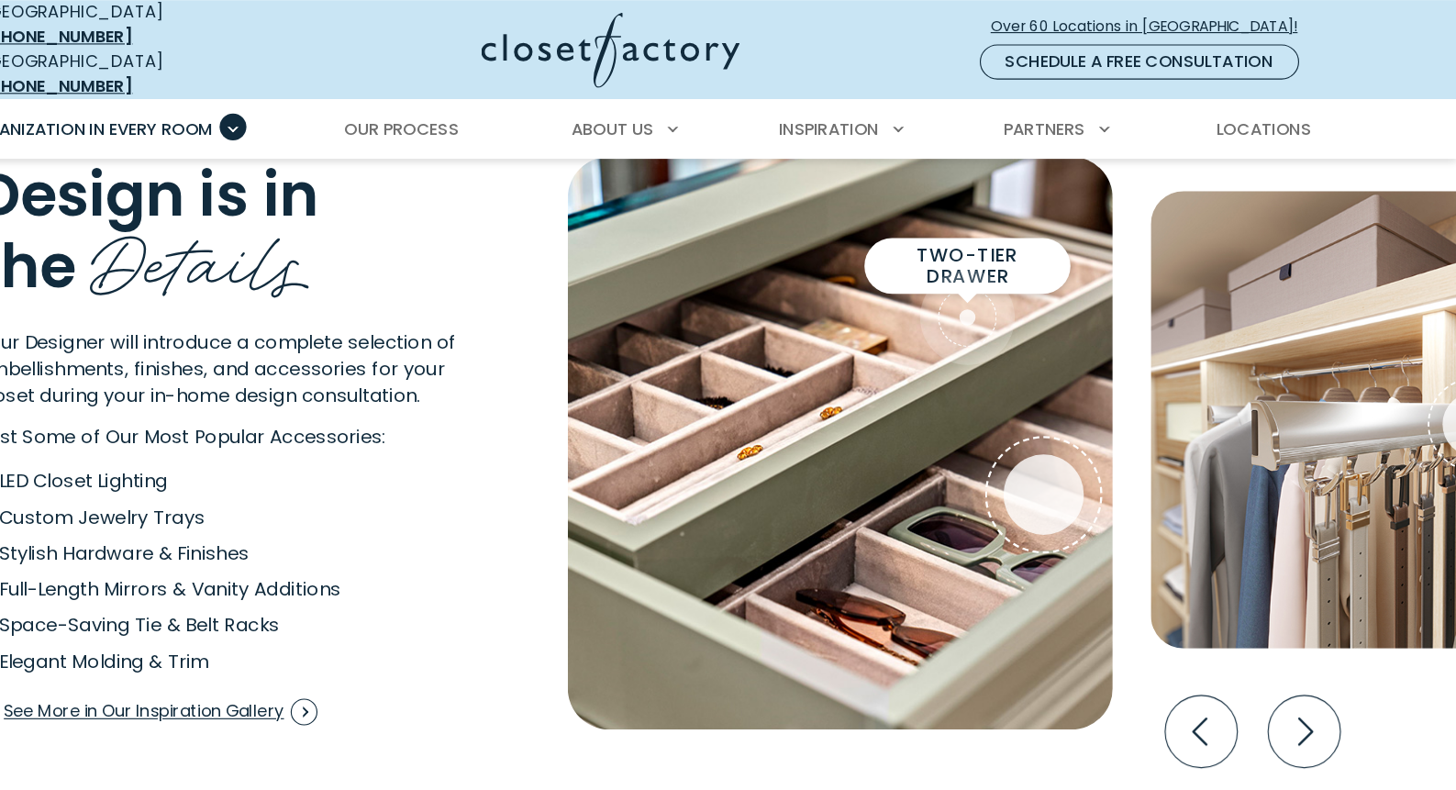
click at [943, 218] on span "Two-tier drawer" at bounding box center [1020, 236] width 154 height 37
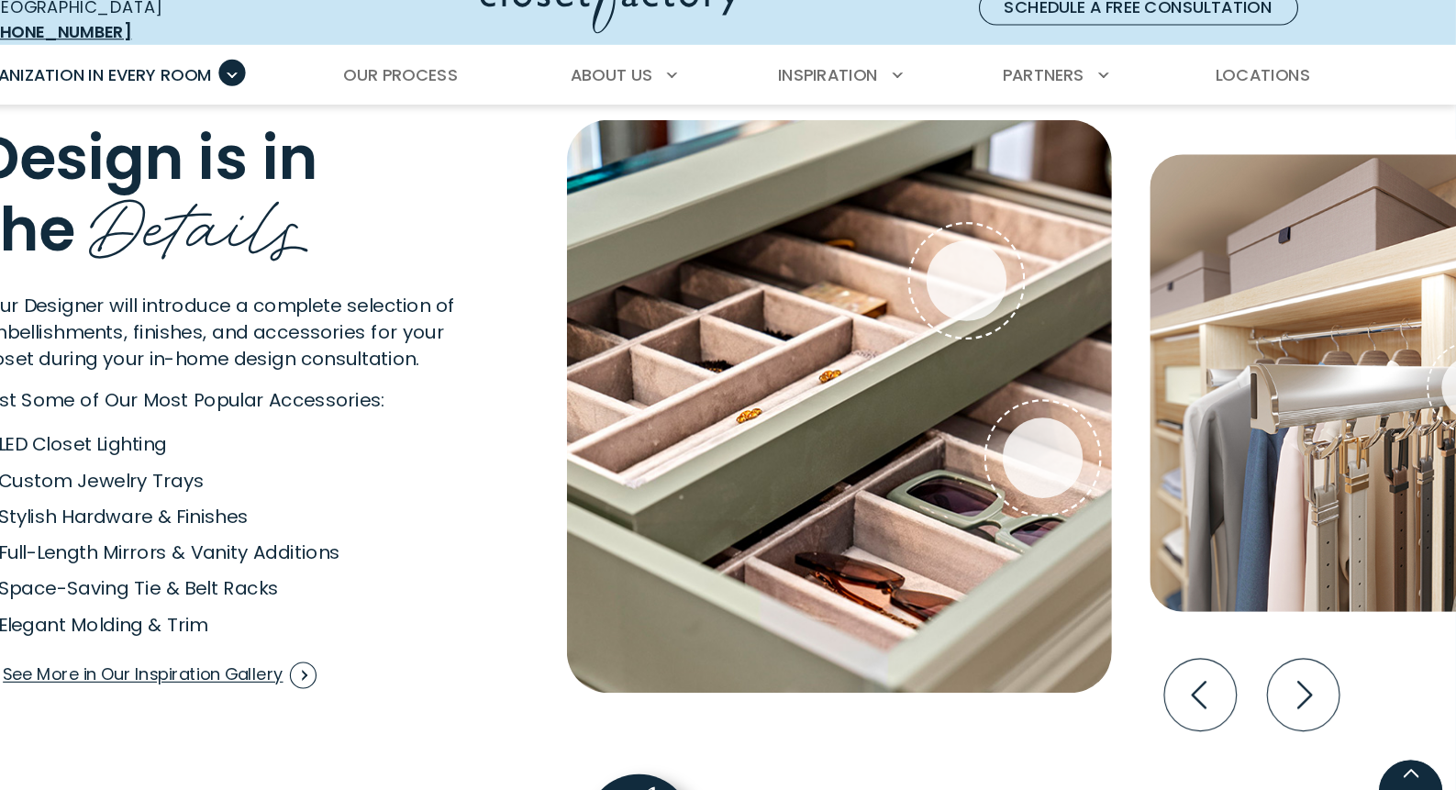
scroll to position [3357, 0]
click at [1287, 635] on icon "Next slide" at bounding box center [1319, 667] width 64 height 64
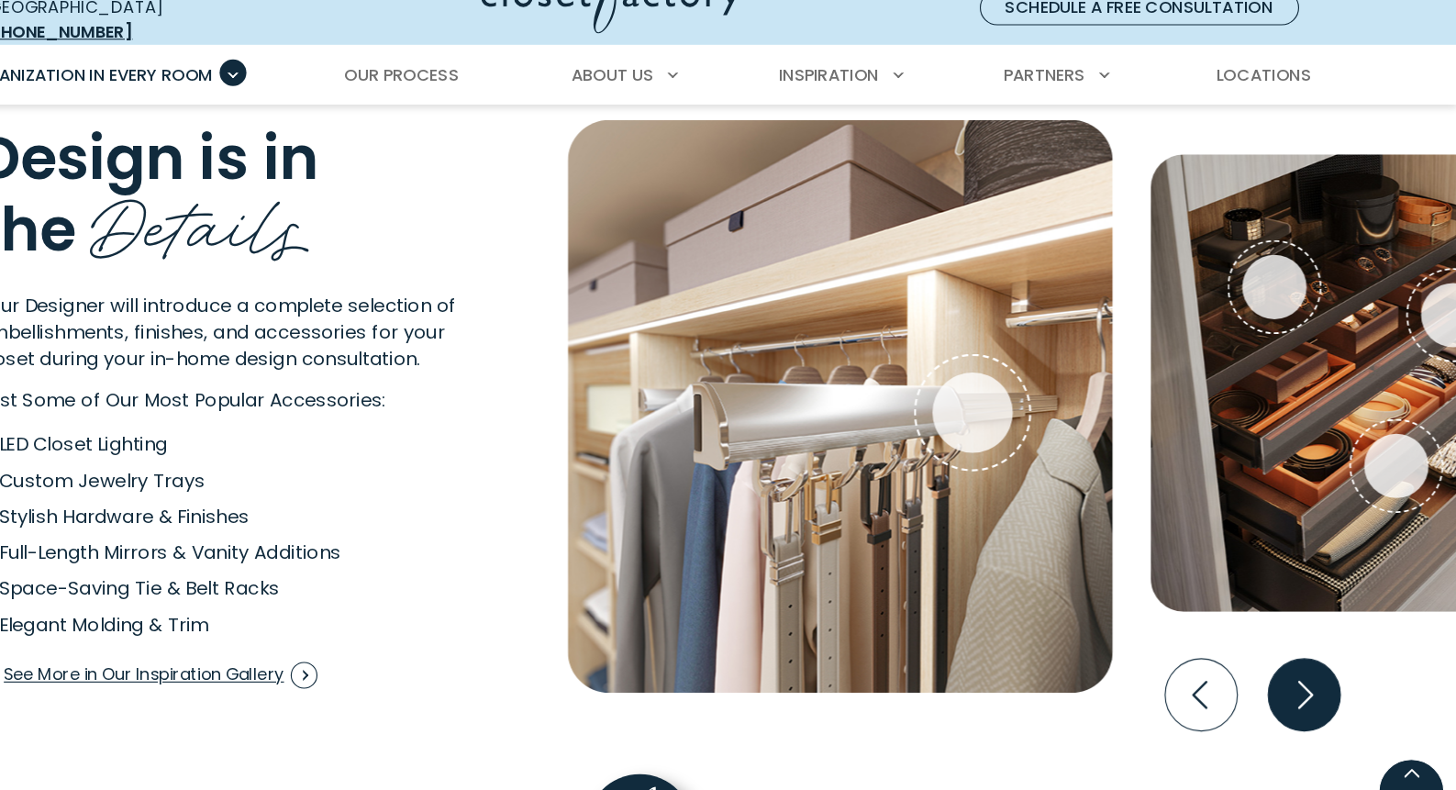
click at [1287, 635] on icon "Next slide" at bounding box center [1319, 667] width 64 height 64
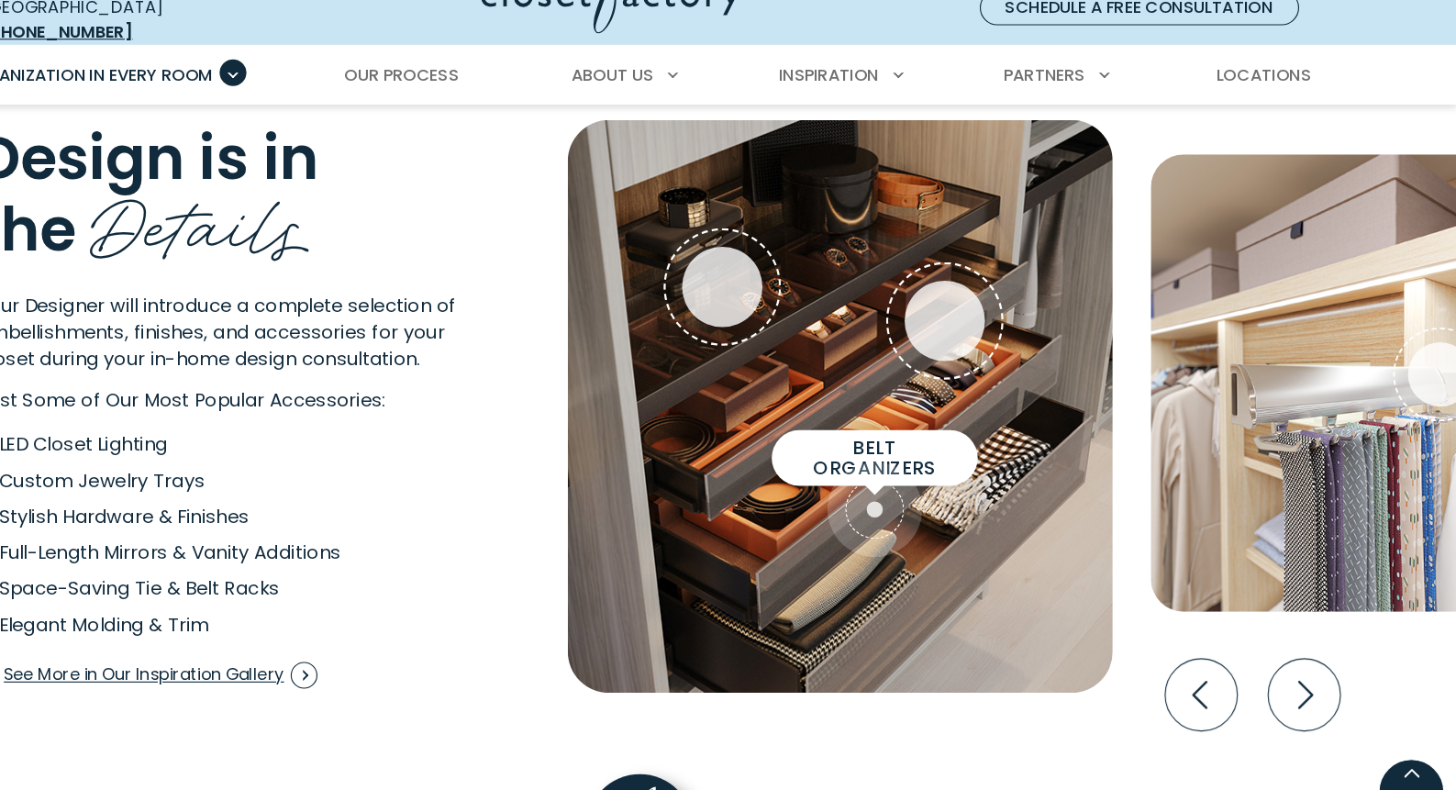
click at [895, 460] on span "Interactive Gallery" at bounding box center [937, 502] width 84 height 84
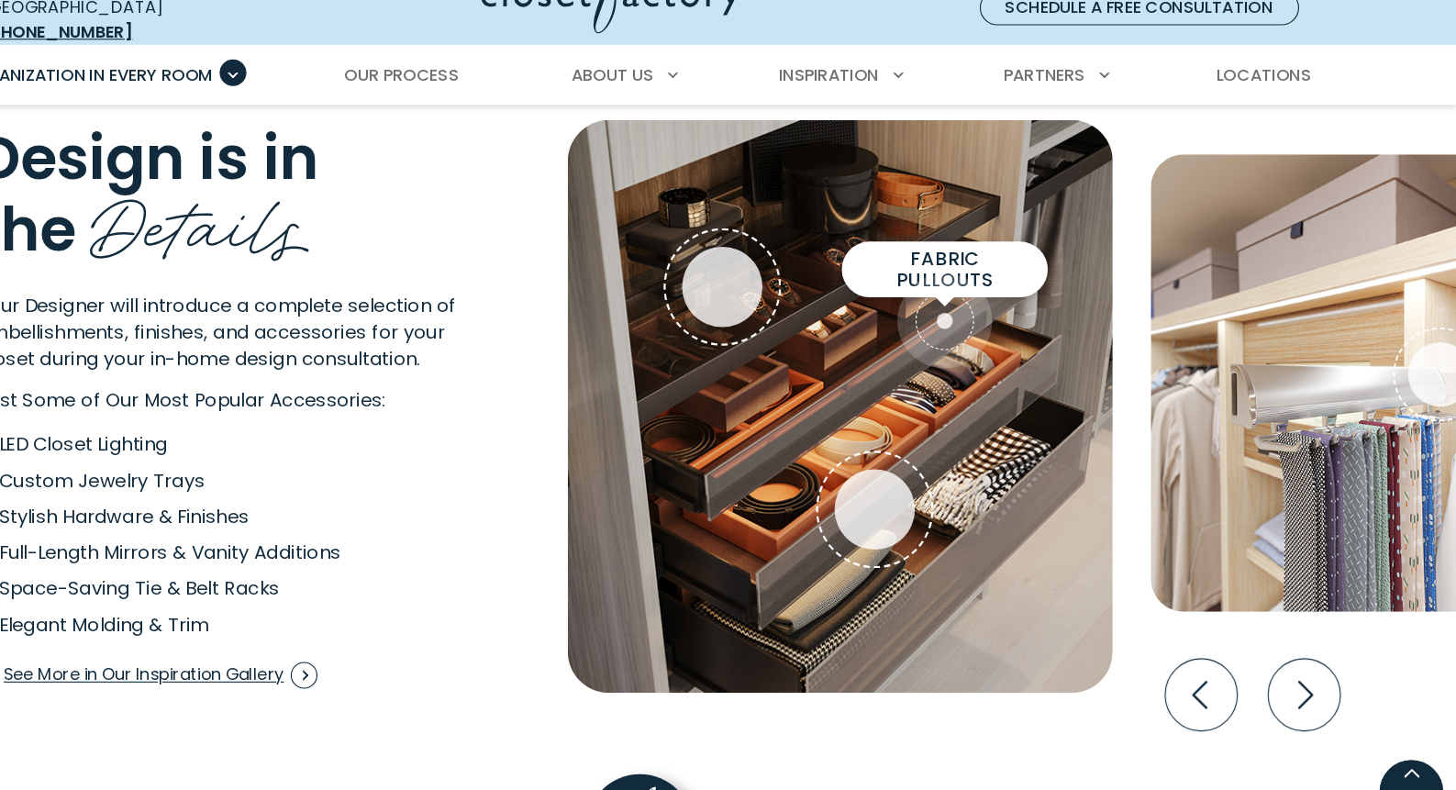
click at [958, 292] on span "Interactive Gallery" at bounding box center [1000, 334] width 84 height 84
click at [964, 298] on div "Fabric Pullouts" at bounding box center [1000, 334] width 72 height 72
drag, startPoint x: 837, startPoint y: 267, endPoint x: 838, endPoint y: 251, distance: 15.6
click at [964, 298] on div "Fabric Pullouts" at bounding box center [1000, 334] width 72 height 72
click at [958, 292] on span "Interactive Gallery" at bounding box center [1000, 334] width 84 height 84
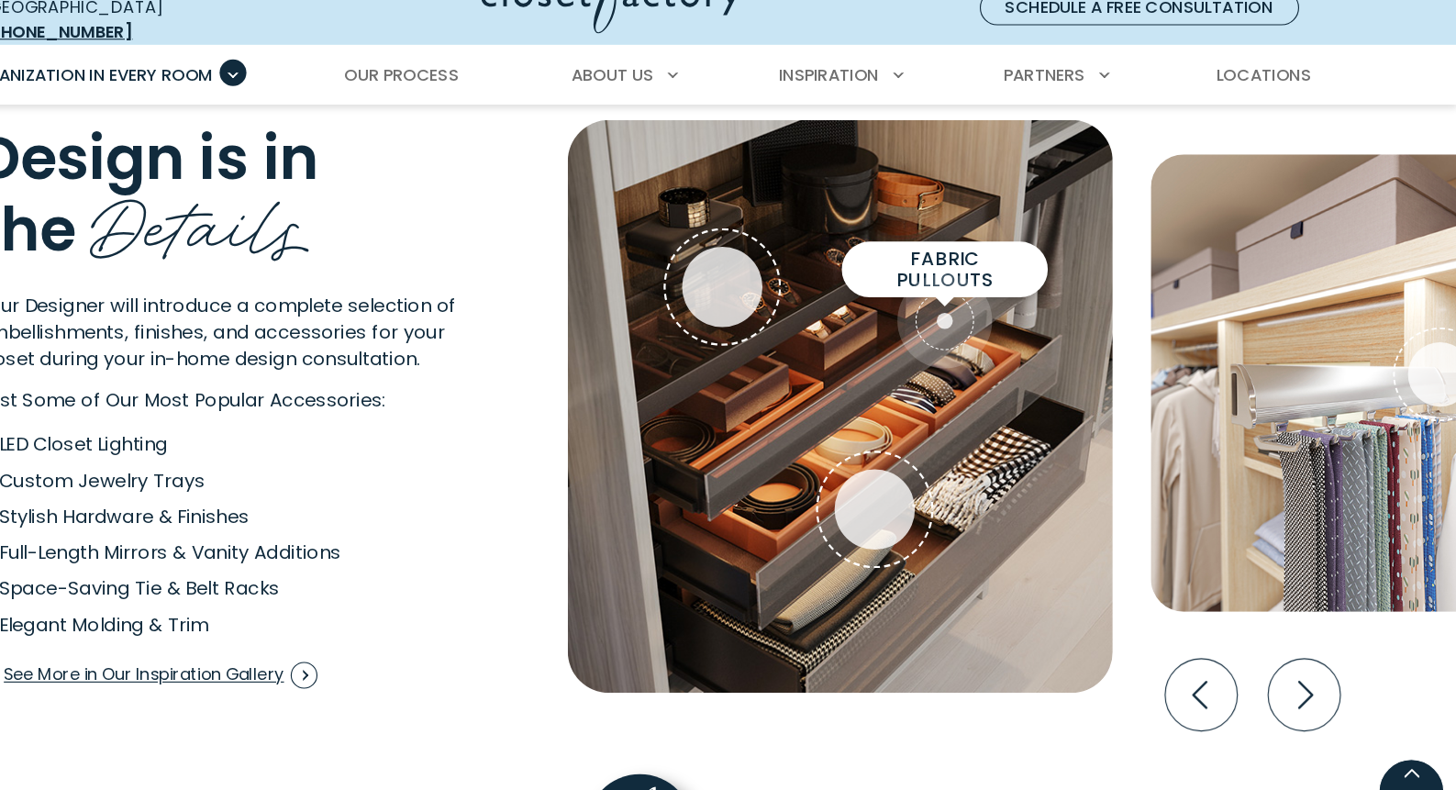
click at [958, 292] on span "Interactive Gallery" at bounding box center [1000, 334] width 84 height 84
click at [923, 270] on span "Fabric Pullouts" at bounding box center [1000, 288] width 154 height 37
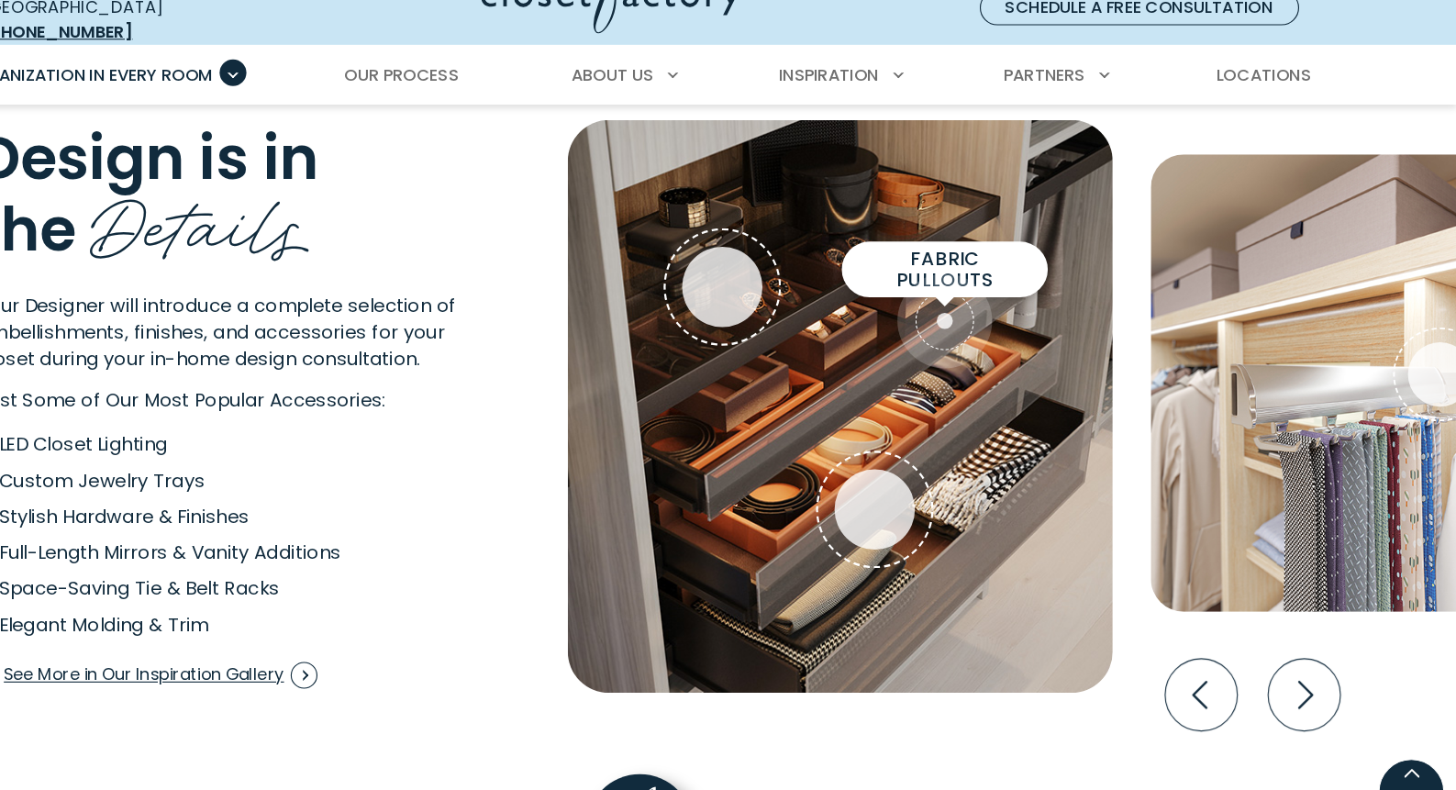
click at [923, 270] on span "Fabric Pullouts" at bounding box center [1000, 288] width 154 height 37
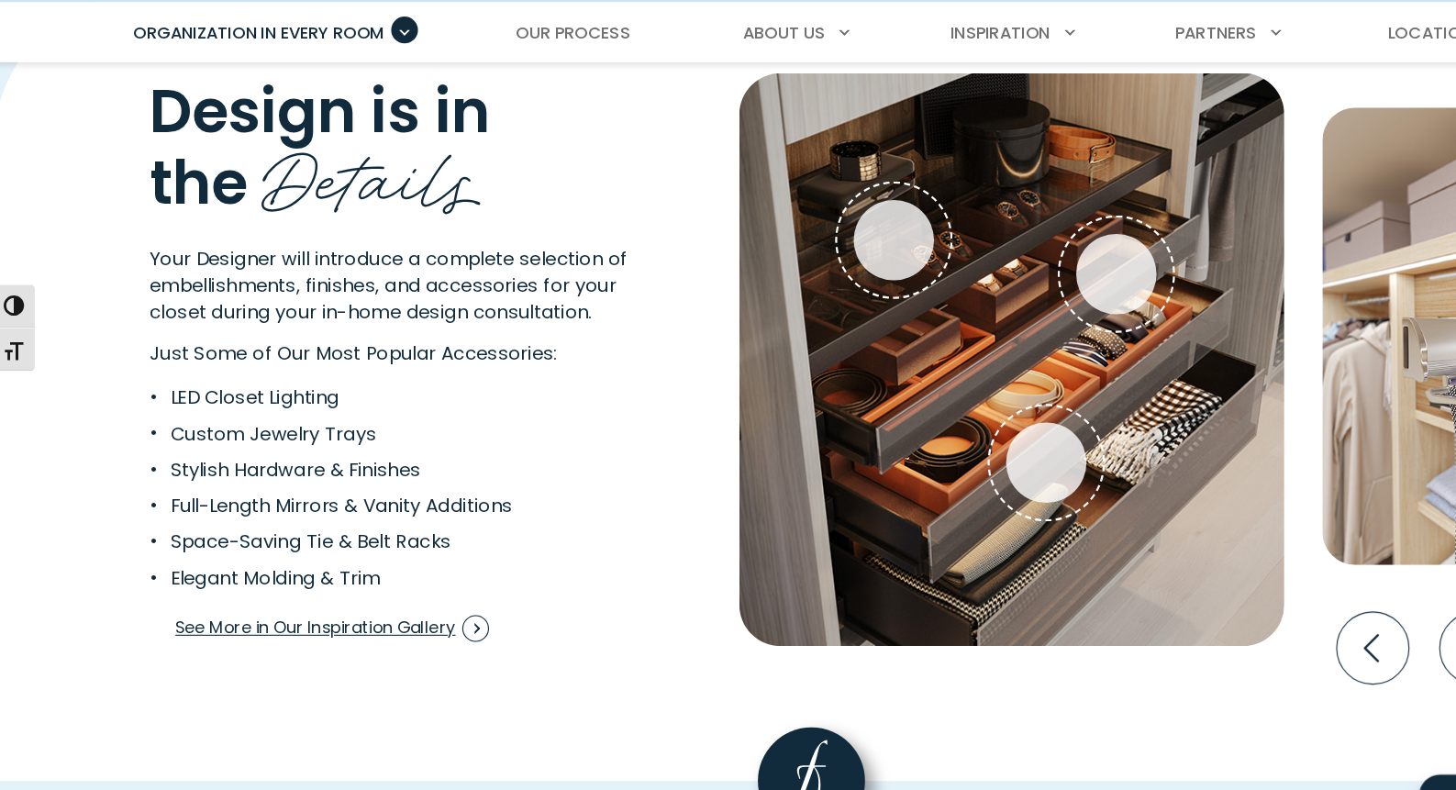
scroll to position [3385, 0]
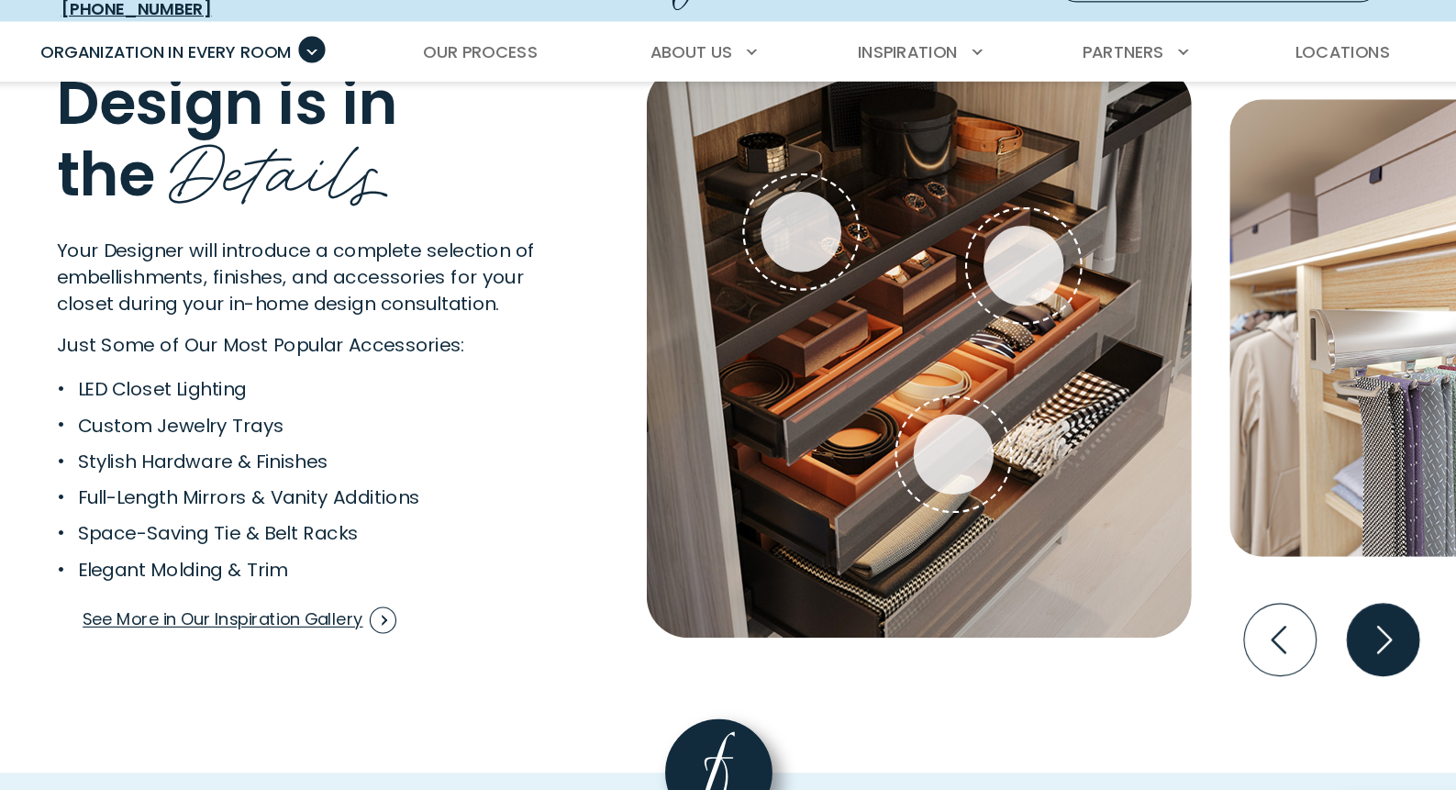
click at [1287, 606] on icon "Next slide" at bounding box center [1319, 638] width 64 height 64
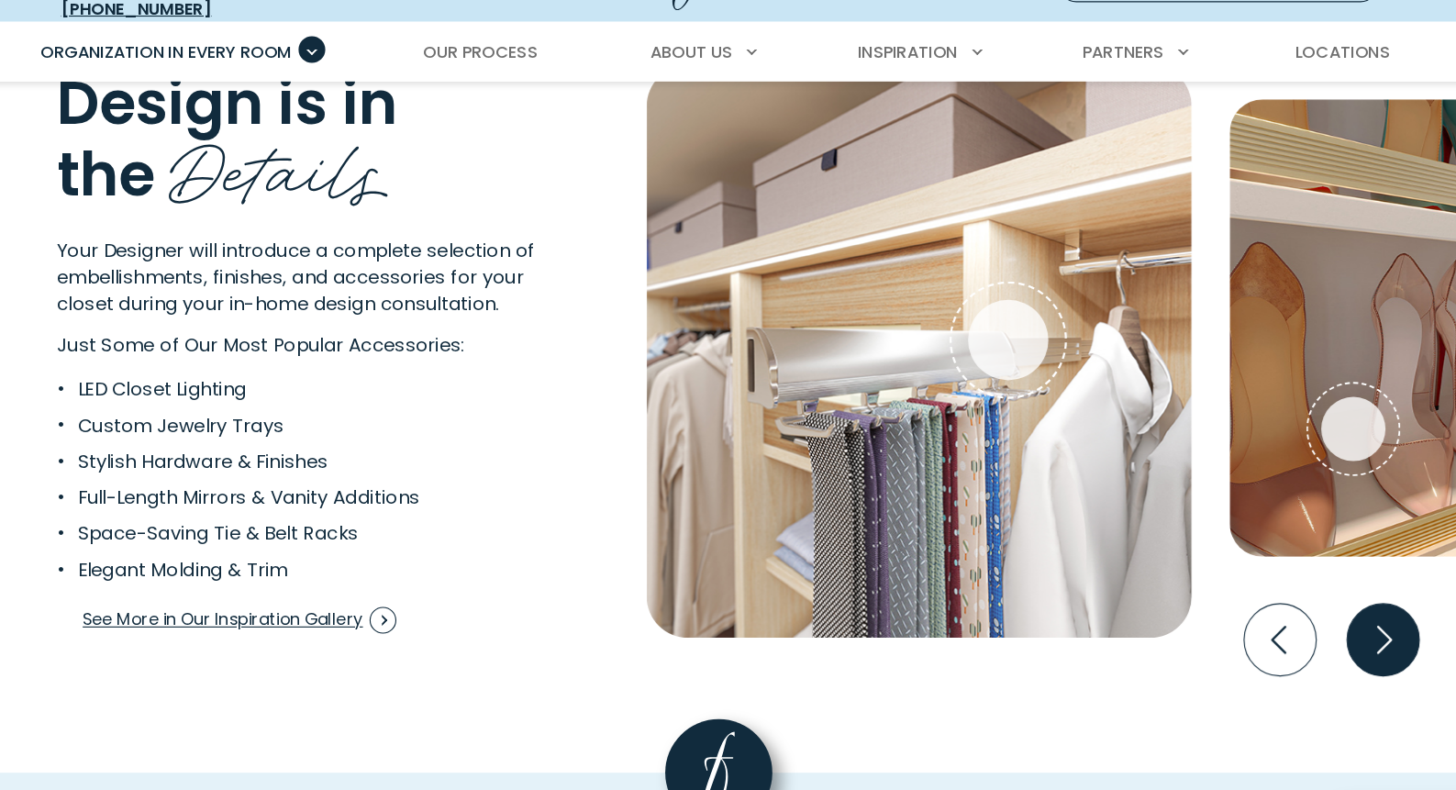
click at [1287, 606] on icon "Next slide" at bounding box center [1319, 638] width 64 height 64
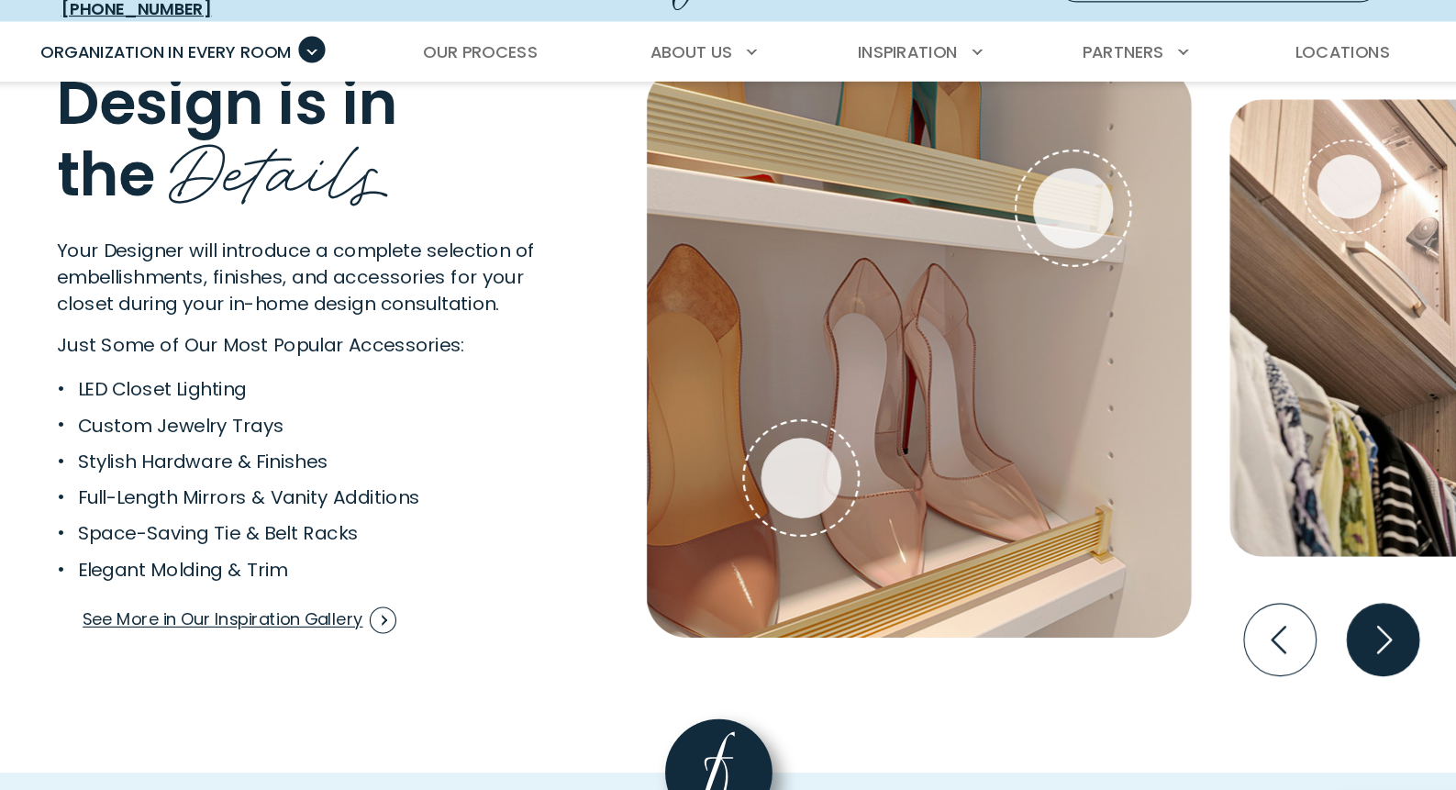
click at [1287, 606] on icon "Next slide" at bounding box center [1319, 638] width 64 height 64
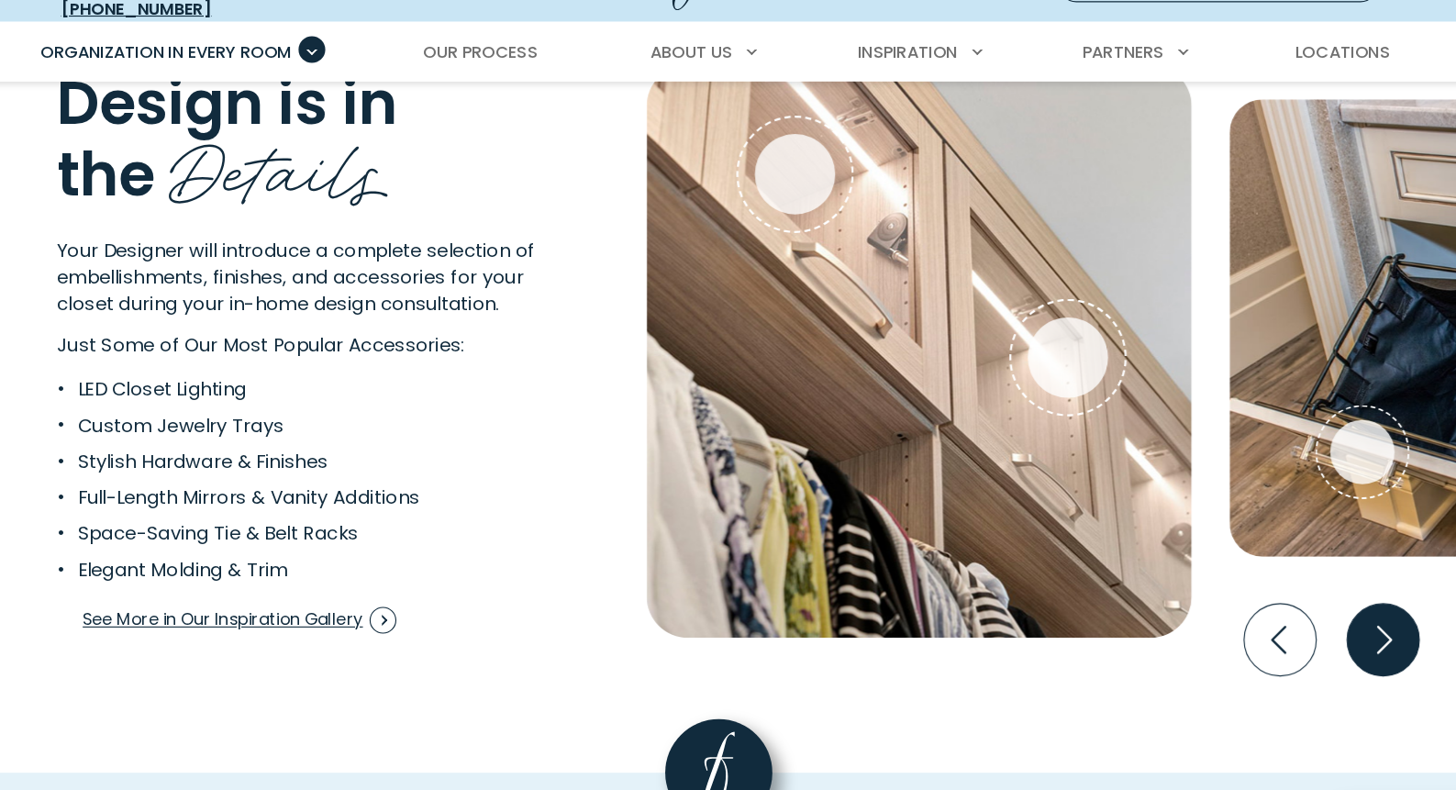
click at [1287, 606] on icon "Next slide" at bounding box center [1319, 638] width 64 height 64
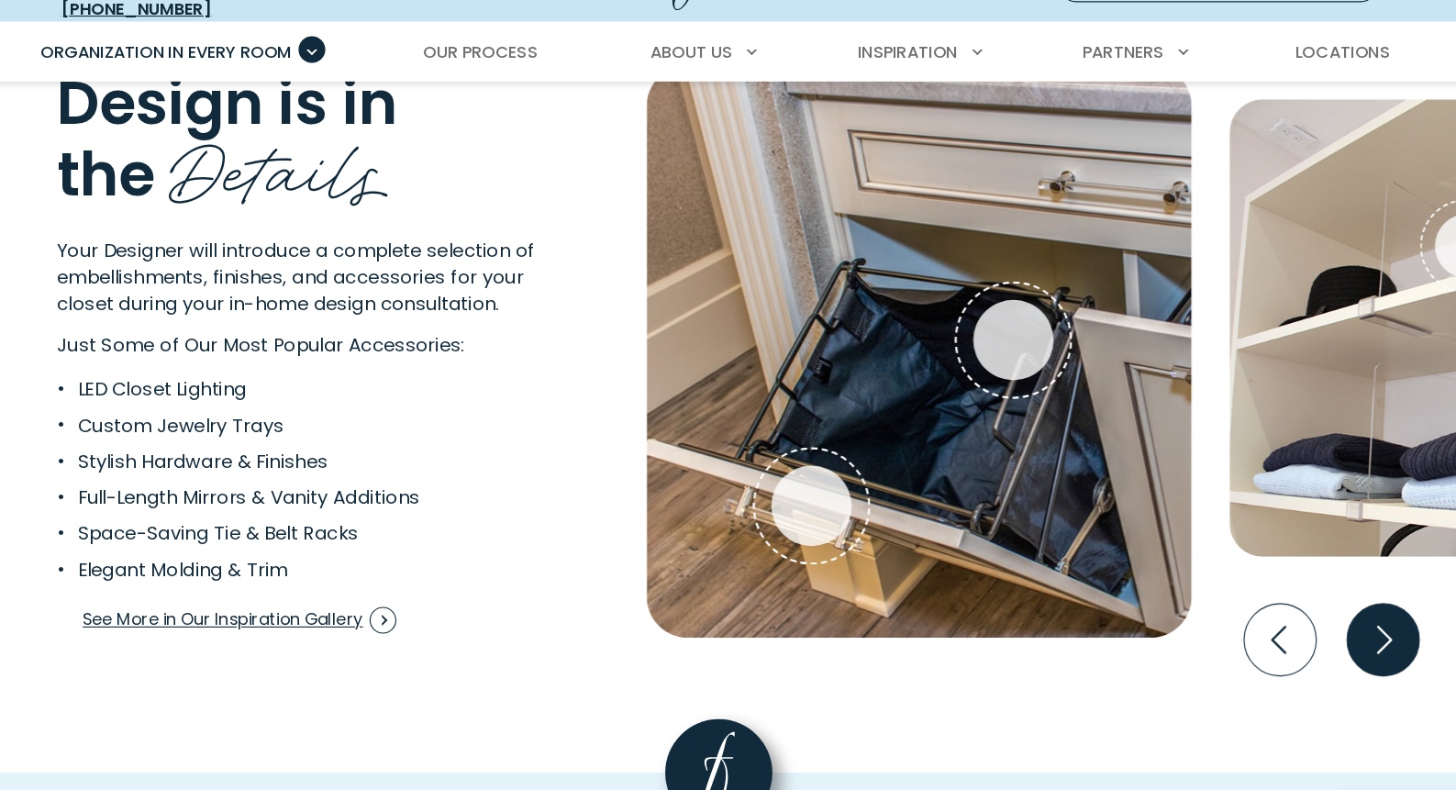
click at [1287, 606] on icon "Next slide" at bounding box center [1319, 638] width 64 height 64
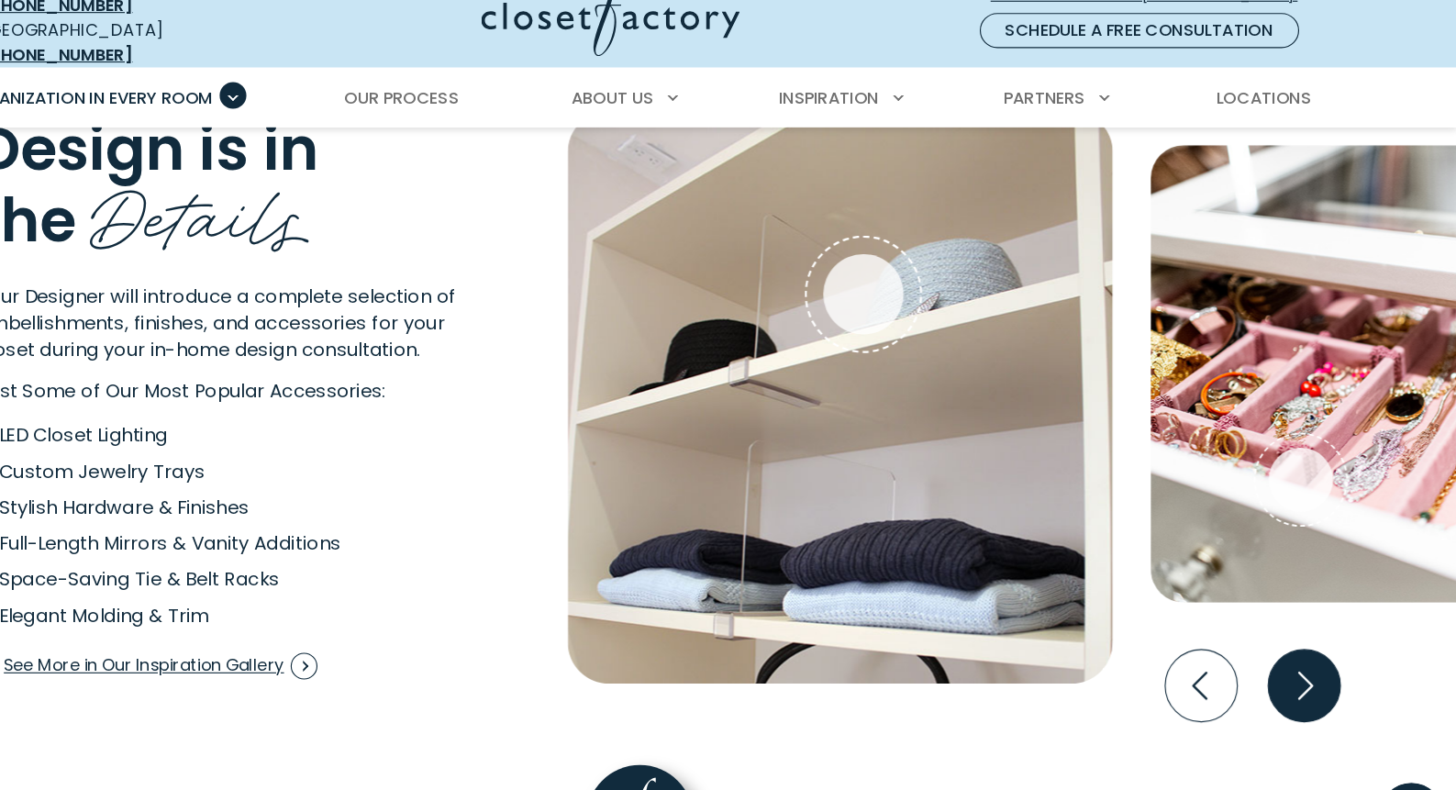
click at [1281, 600] on icon "Next slide" at bounding box center [1320, 638] width 79 height 79
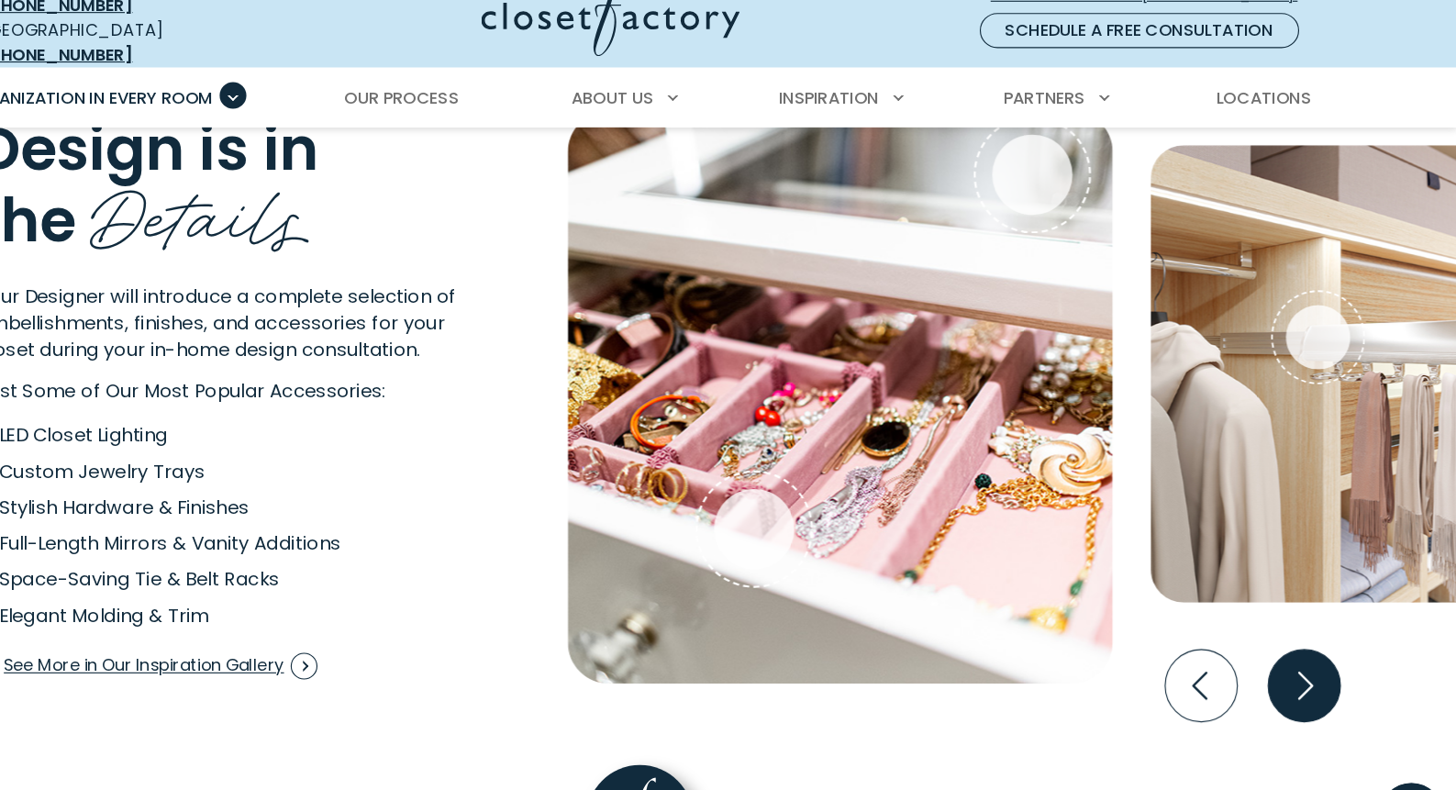
click at [1287, 610] on icon "Next slide" at bounding box center [1319, 638] width 64 height 64
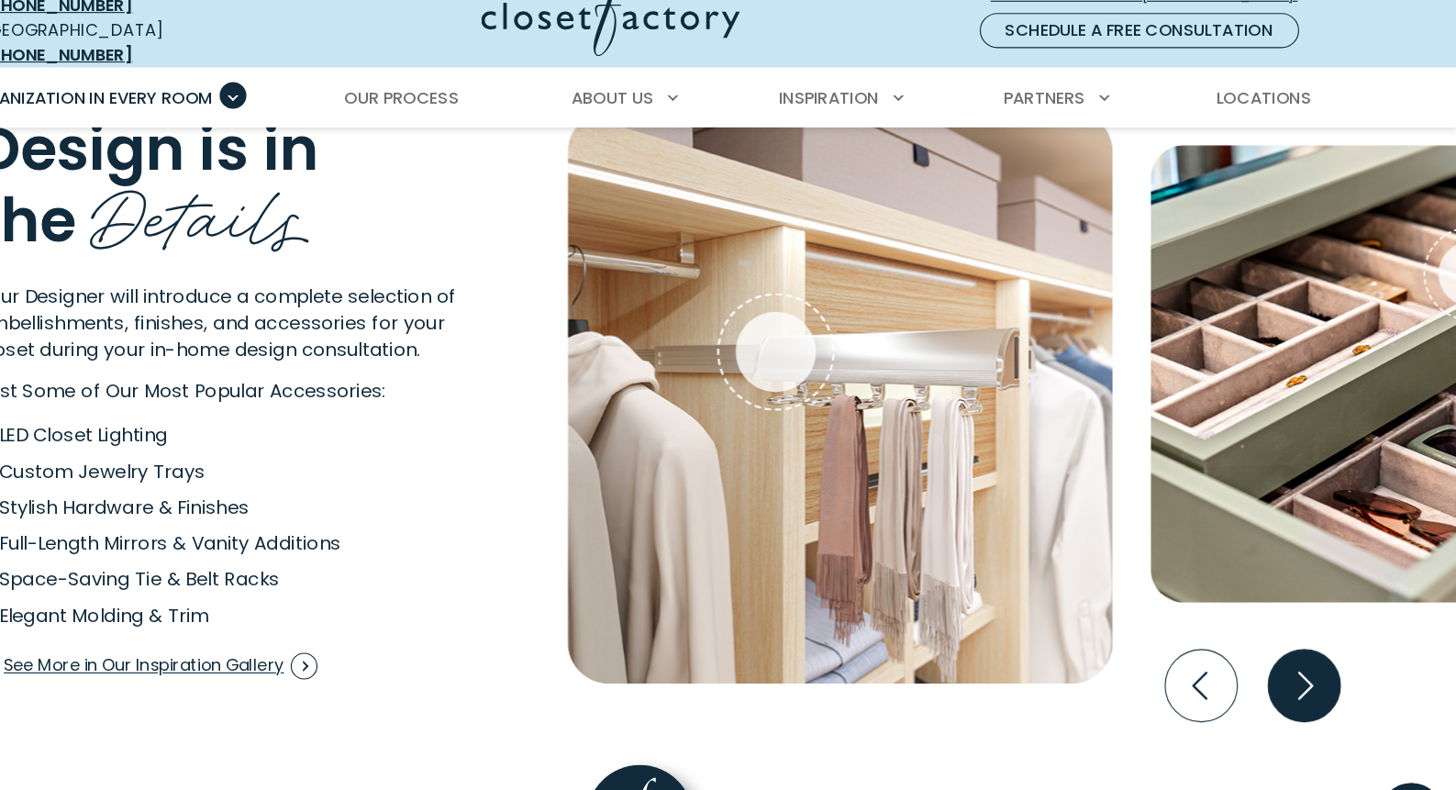
click at [1287, 606] on icon "Next slide" at bounding box center [1319, 638] width 64 height 64
